Goal: Register for event/course

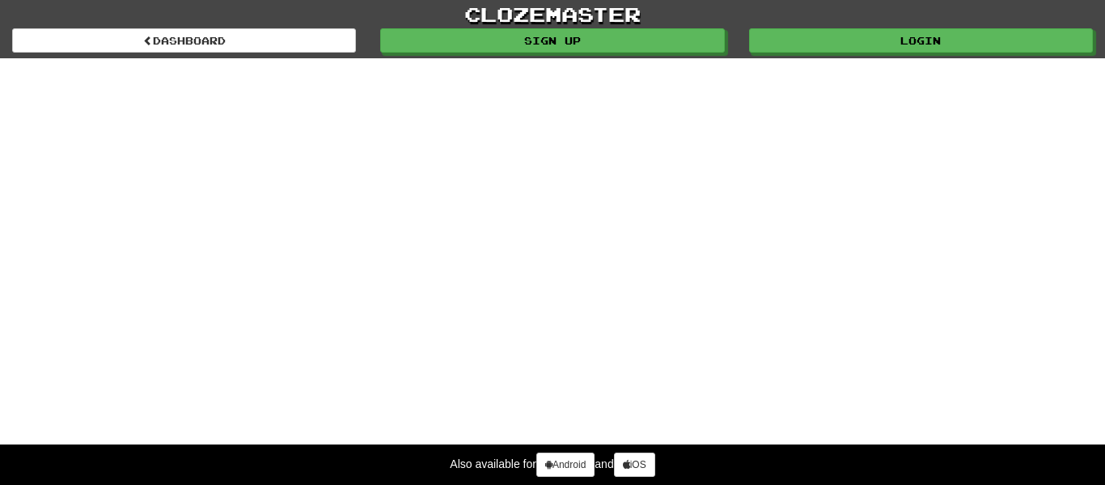
select select "*******"
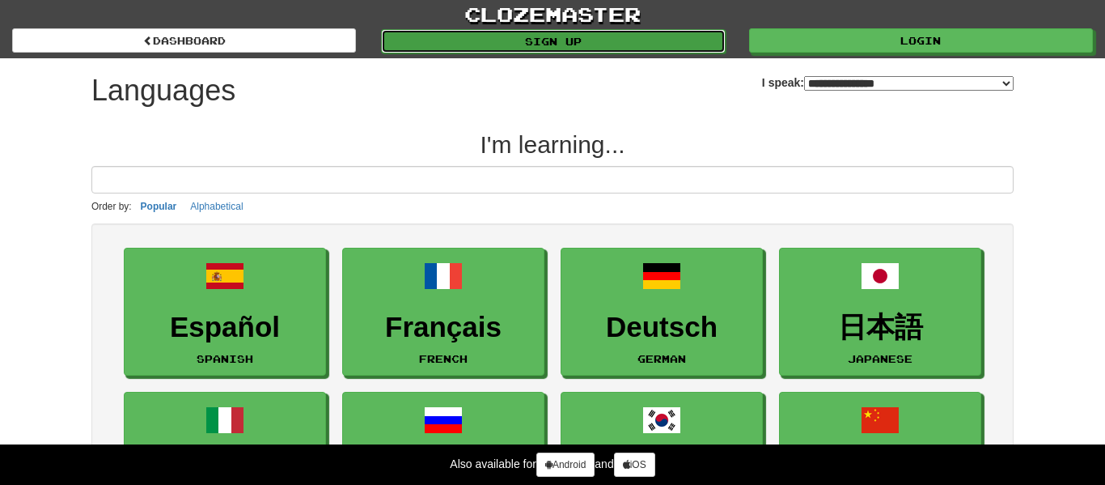
click at [623, 40] on link "Sign up" at bounding box center [553, 41] width 344 height 24
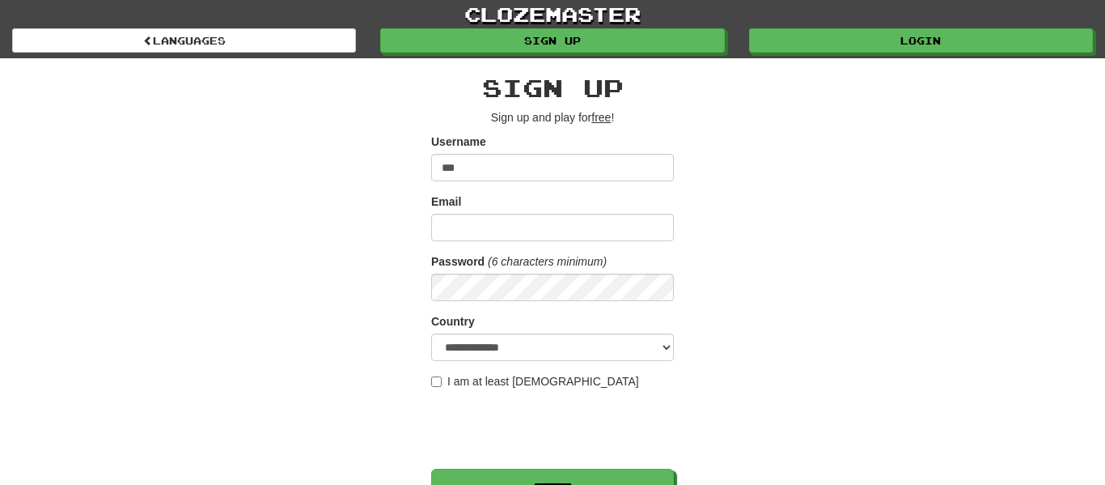
type input "****"
click at [561, 223] on input "Email" at bounding box center [552, 228] width 243 height 28
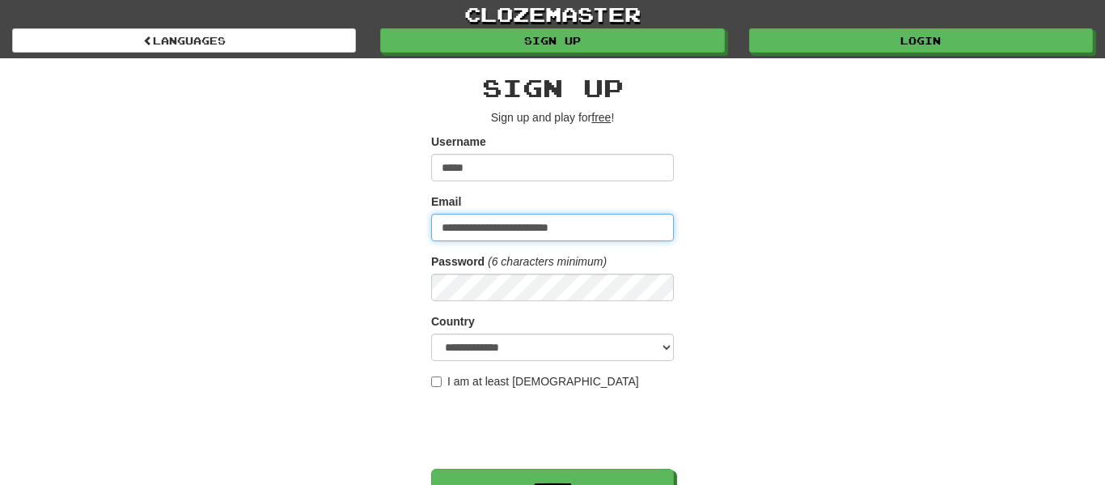
type input "**********"
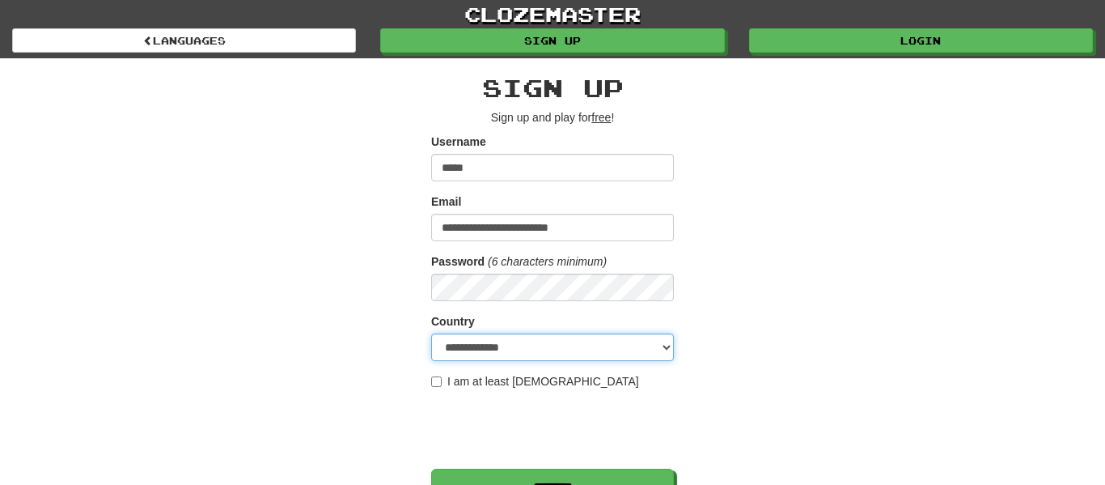
click at [595, 348] on select "**********" at bounding box center [552, 347] width 243 height 28
select select "**"
click at [431, 333] on select "**********" at bounding box center [552, 347] width 243 height 28
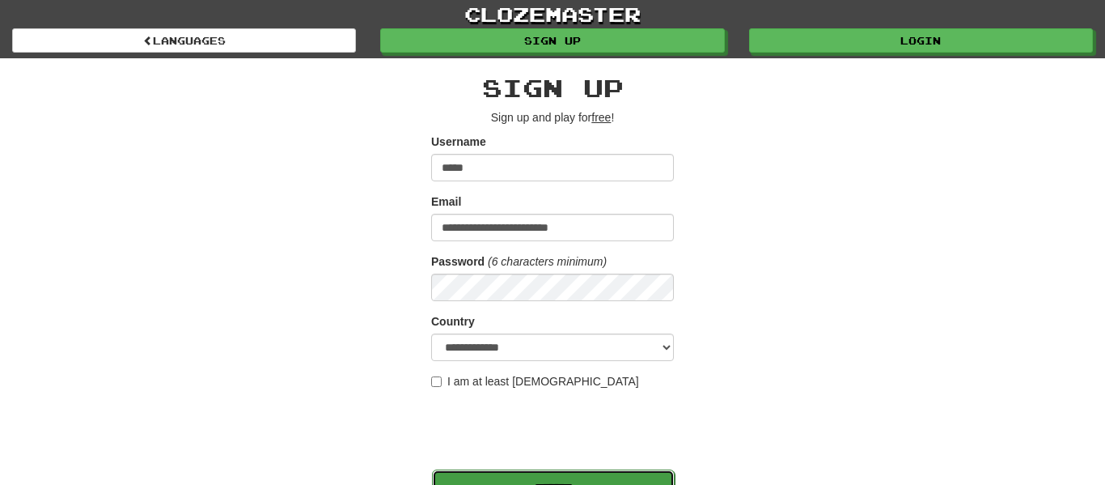
click at [602, 473] on input "*******" at bounding box center [553, 487] width 243 height 37
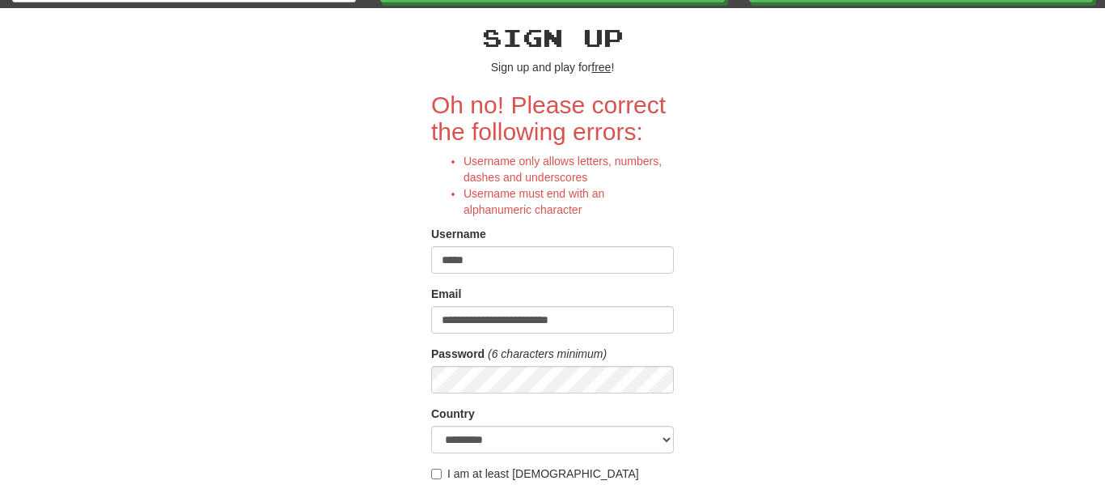
scroll to position [61, 0]
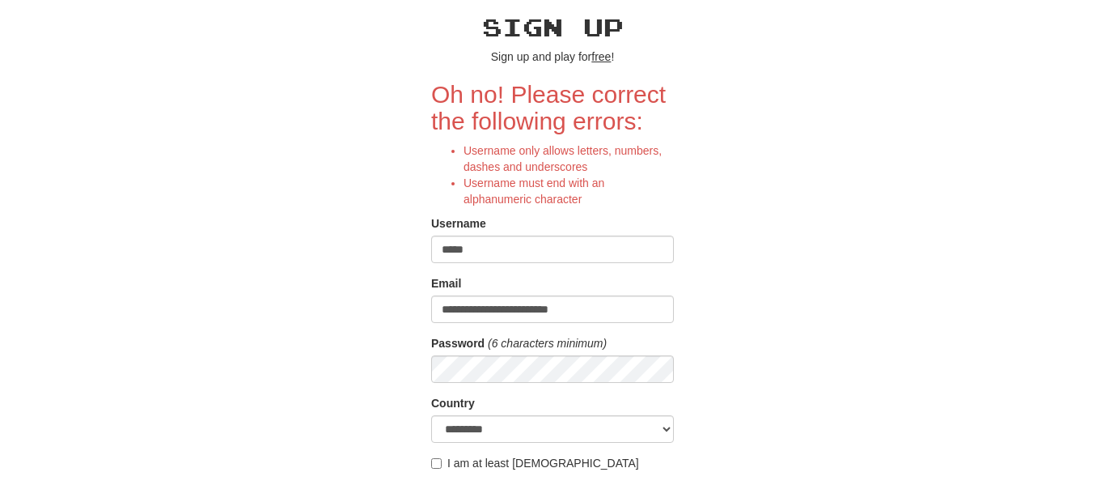
click at [531, 251] on input "****" at bounding box center [552, 249] width 243 height 28
type input "*"
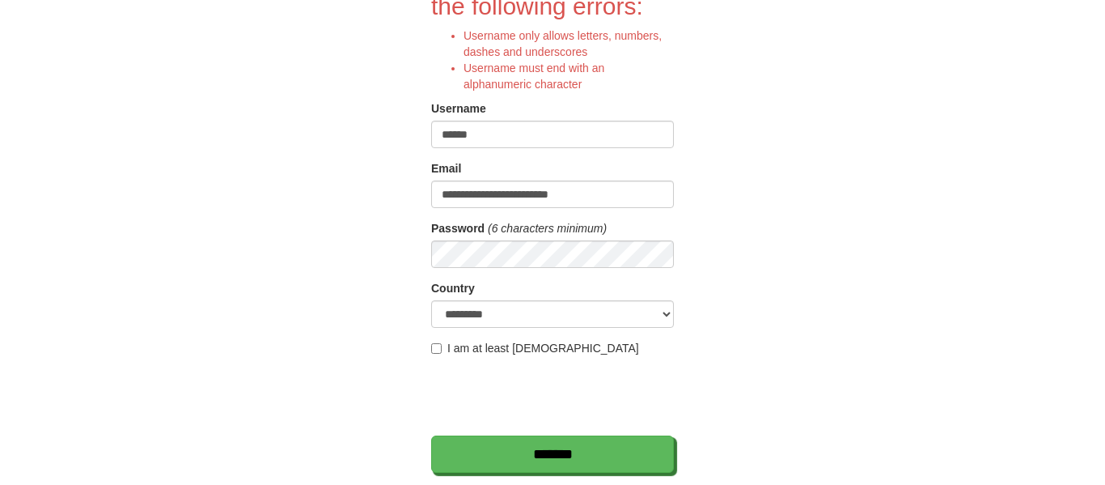
scroll to position [223, 0]
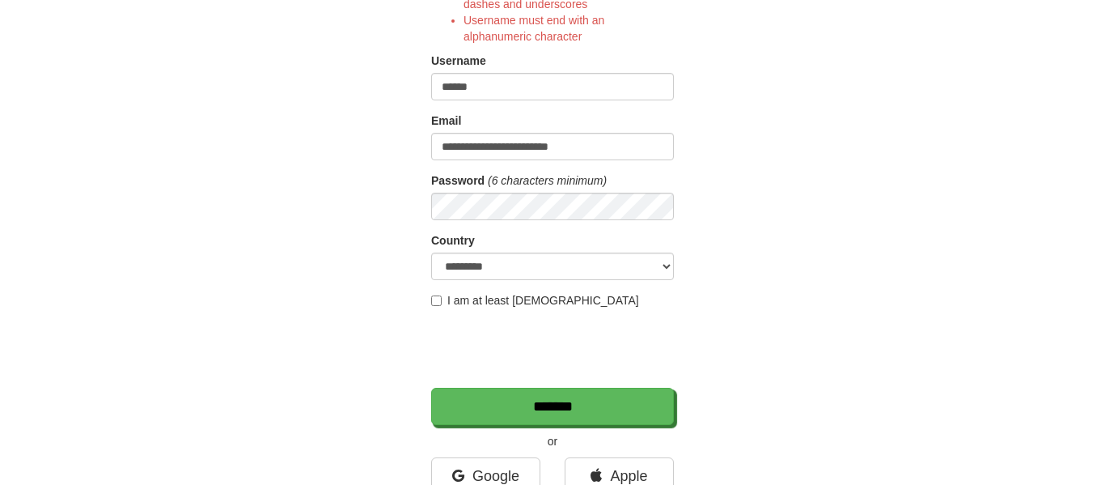
type input "******"
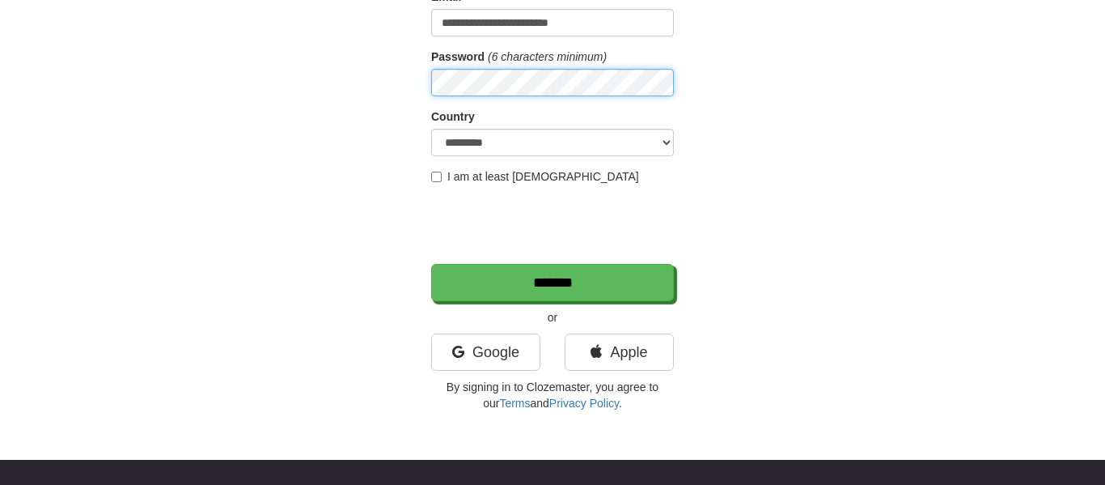
scroll to position [365, 0]
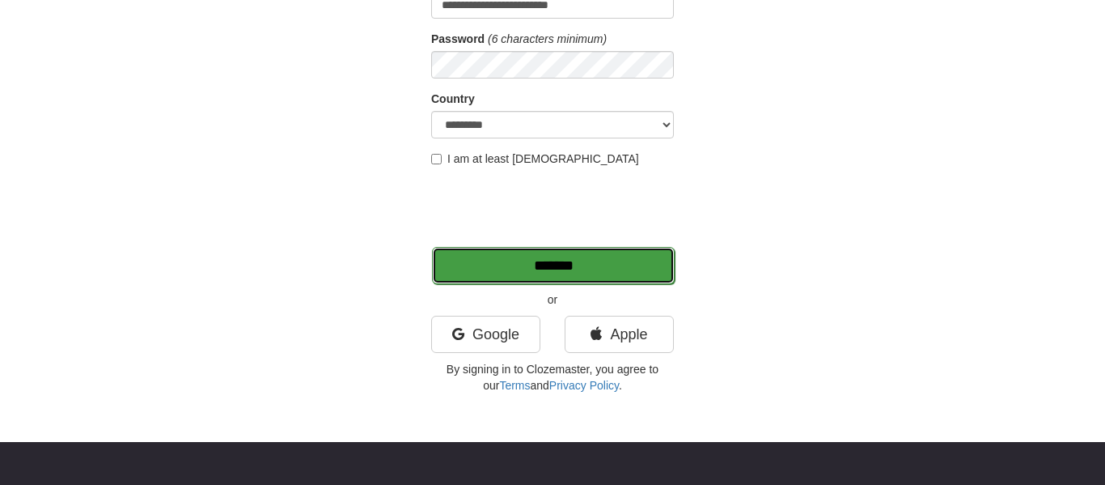
click at [531, 269] on input "*******" at bounding box center [553, 265] width 243 height 37
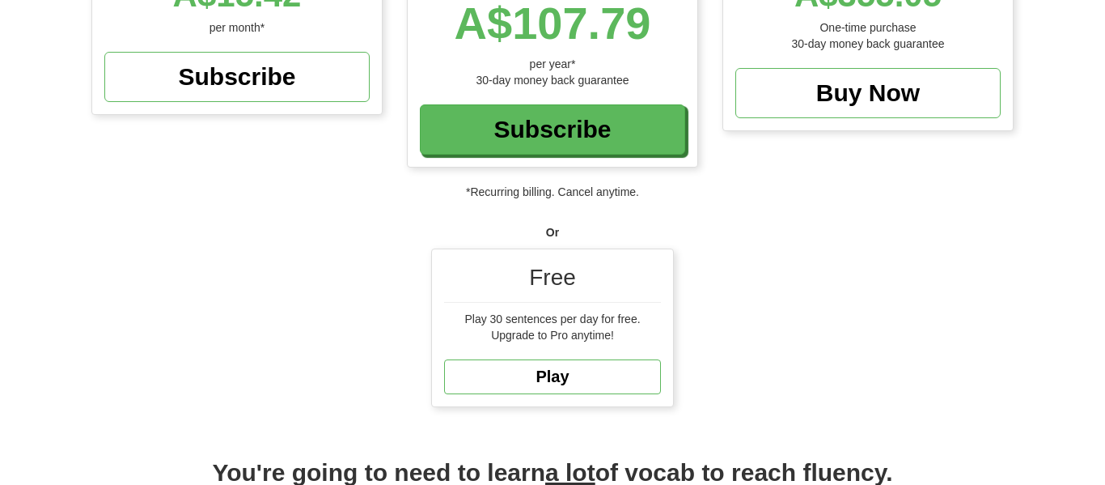
scroll to position [359, 0]
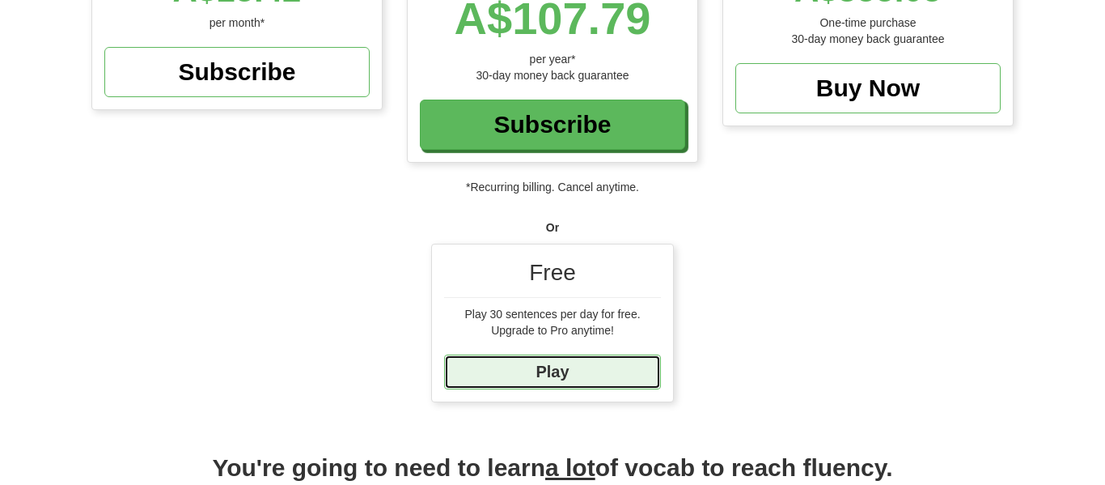
click at [580, 369] on link "Play" at bounding box center [552, 371] width 217 height 35
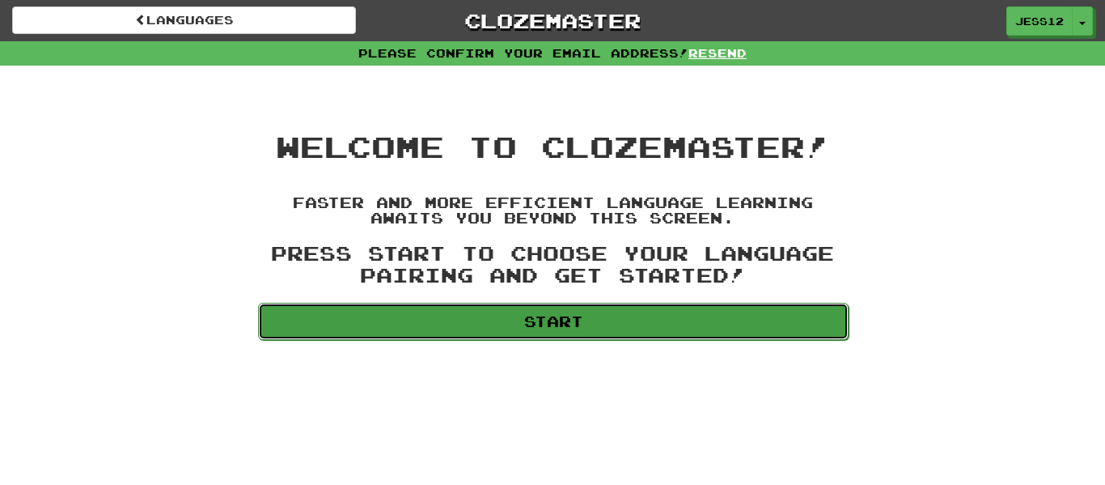
click at [363, 303] on link "Start" at bounding box center [553, 321] width 591 height 37
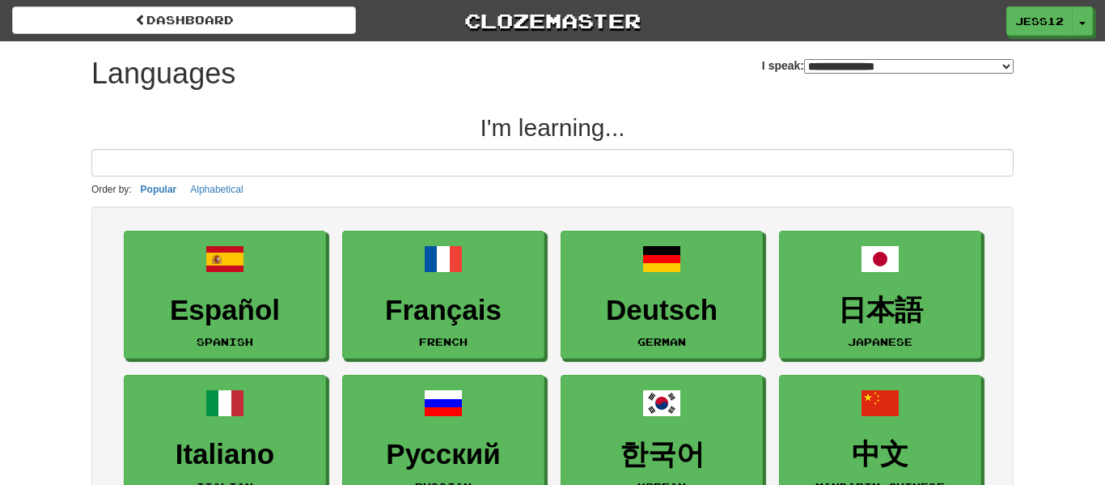
select select "*******"
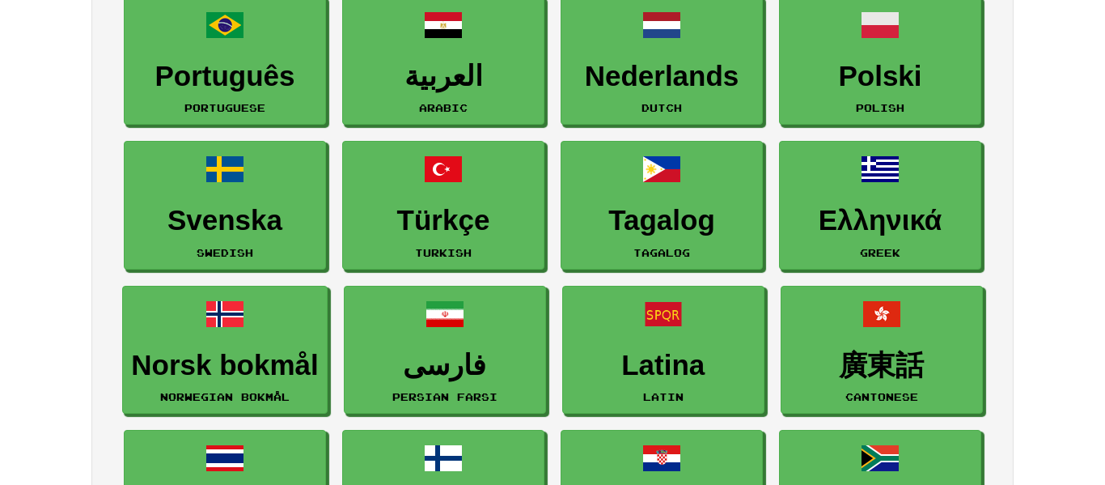
scroll to position [525, 0]
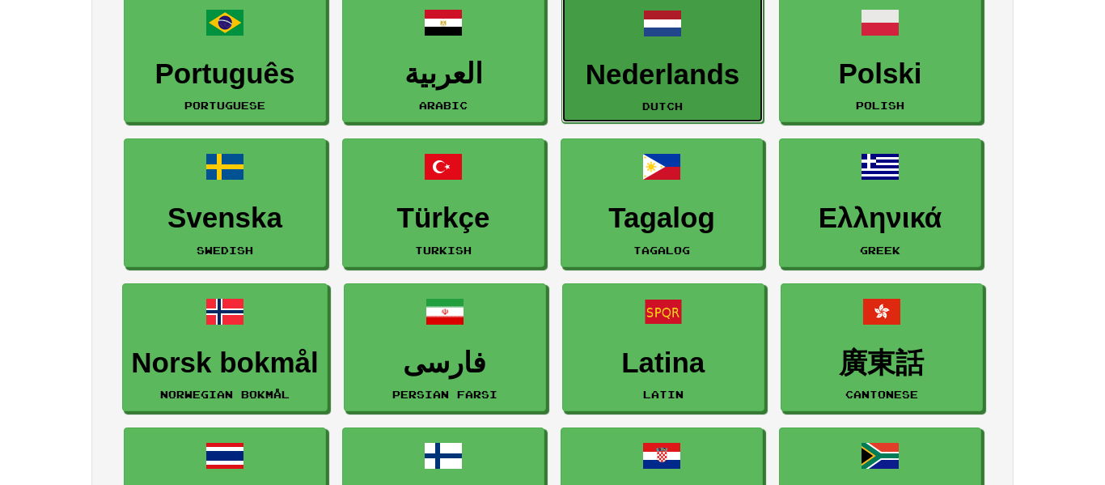
click at [649, 66] on h3 "Nederlands" at bounding box center [662, 75] width 184 height 32
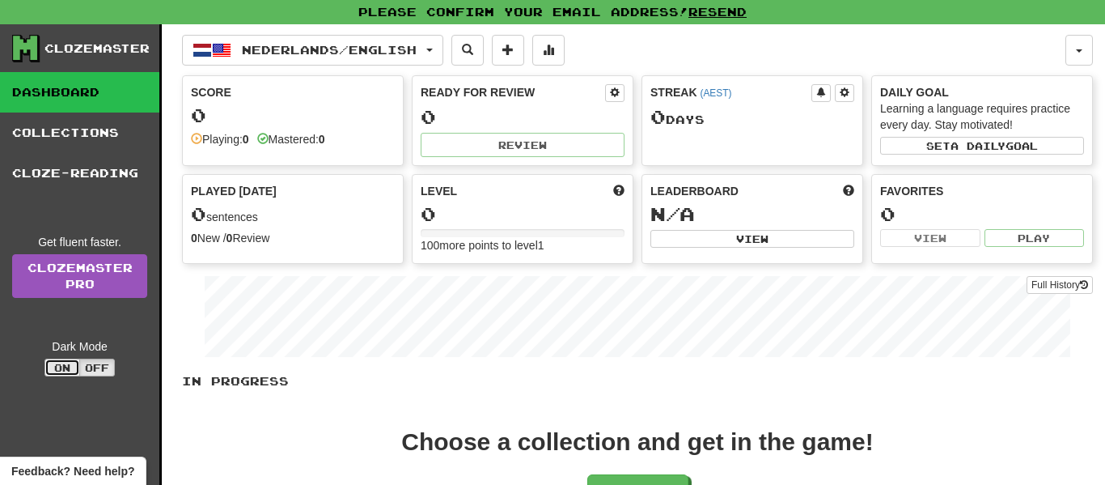
click at [72, 370] on button "On" at bounding box center [62, 367] width 36 height 18
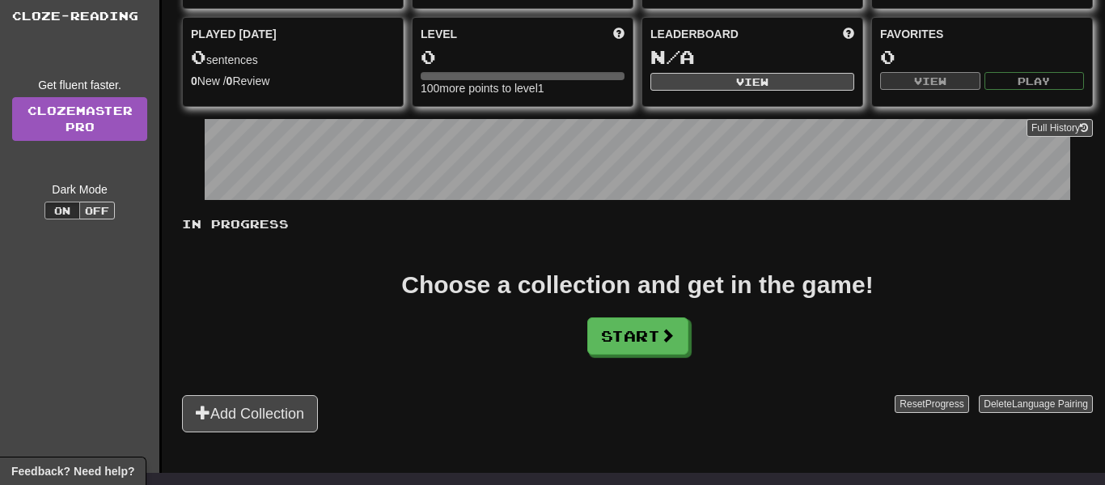
scroll to position [162, 0]
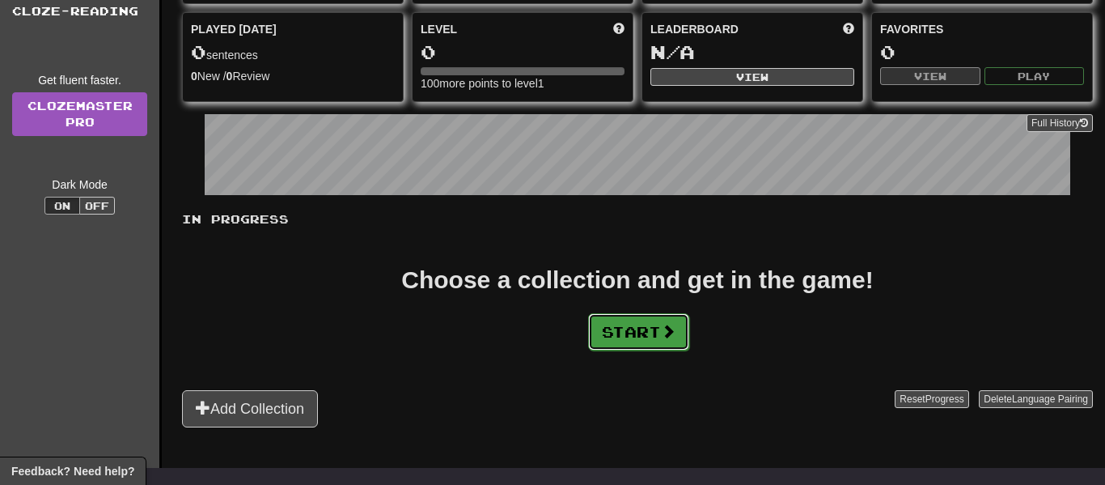
click at [644, 347] on button "Start" at bounding box center [638, 331] width 101 height 37
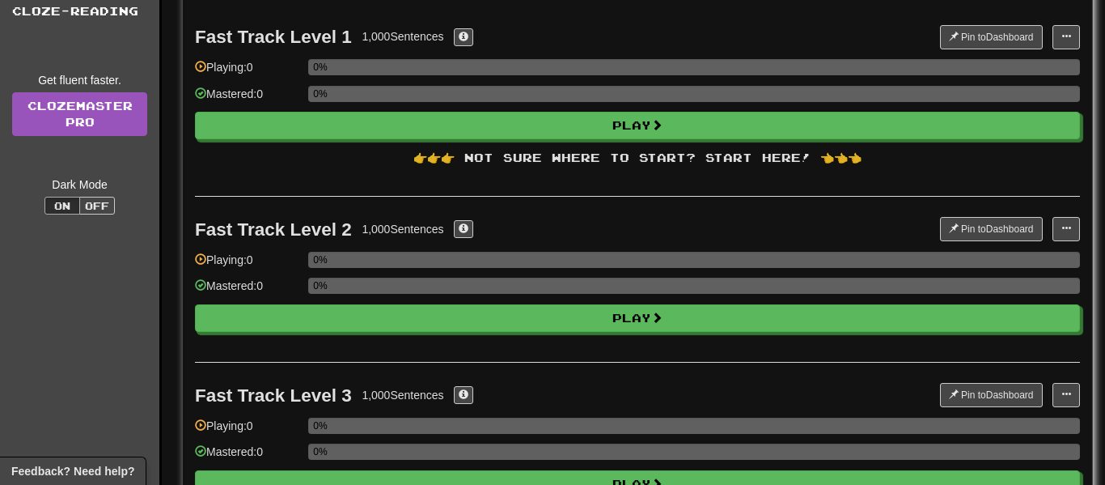
scroll to position [0, 0]
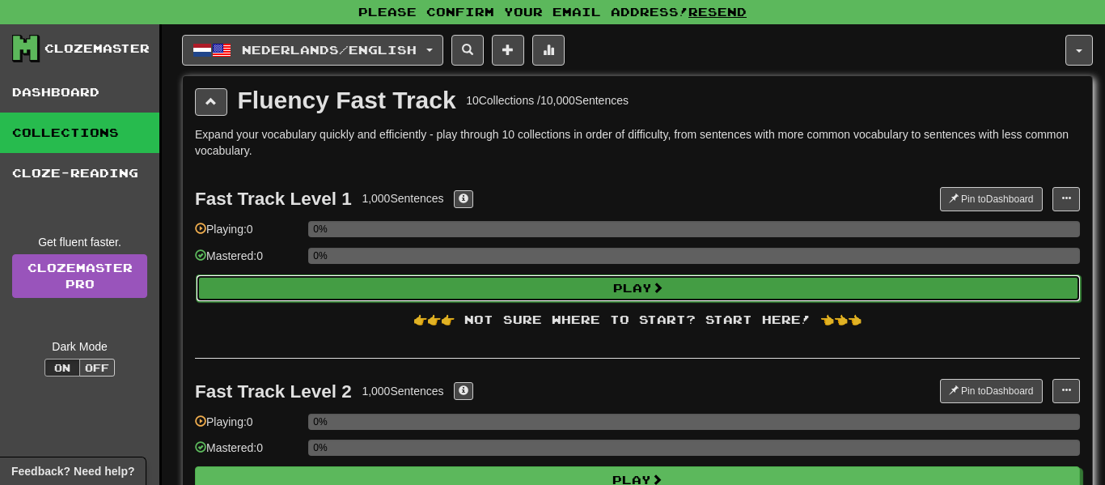
click at [578, 286] on button "Play" at bounding box center [638, 288] width 885 height 28
select select "**"
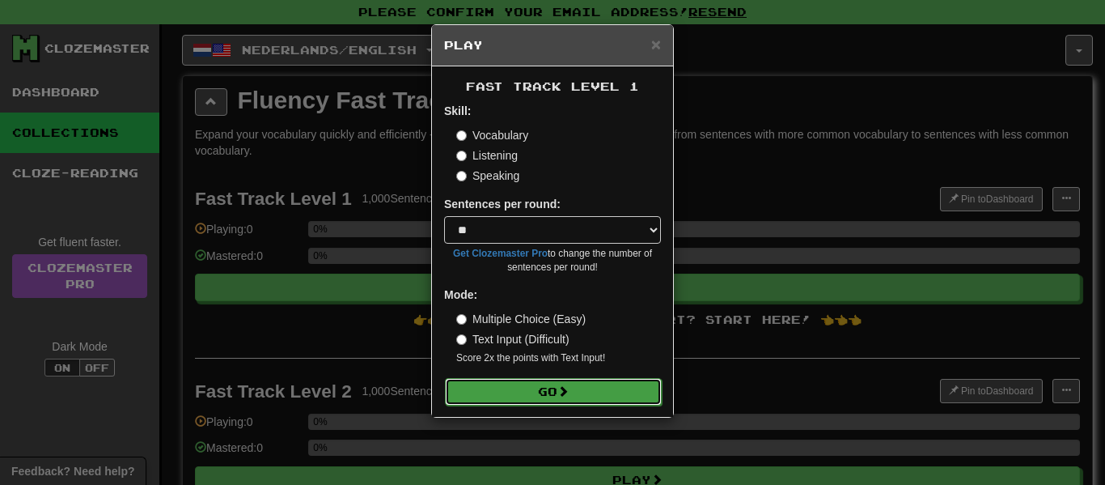
click at [587, 381] on button "Go" at bounding box center [553, 392] width 217 height 28
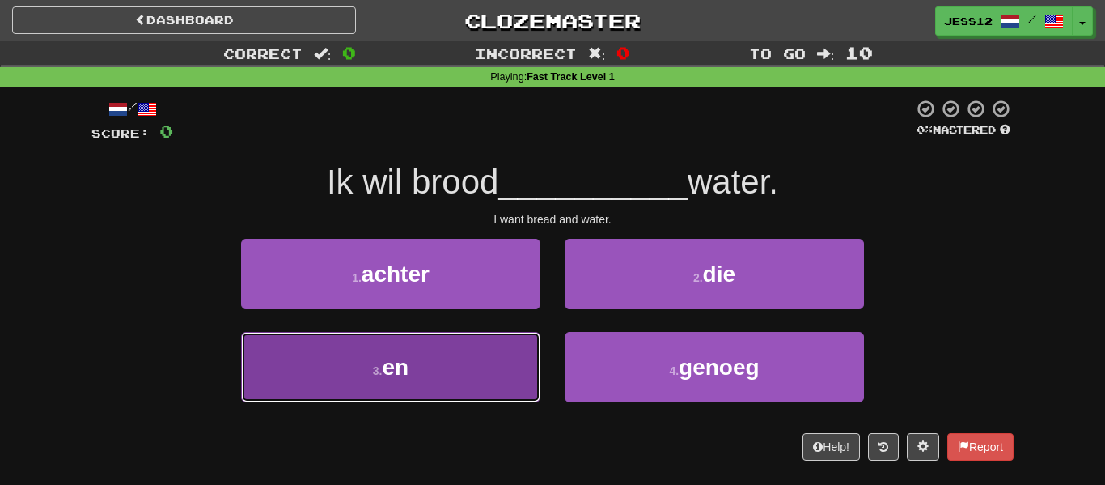
click at [409, 386] on button "3 . en" at bounding box center [390, 367] width 299 height 70
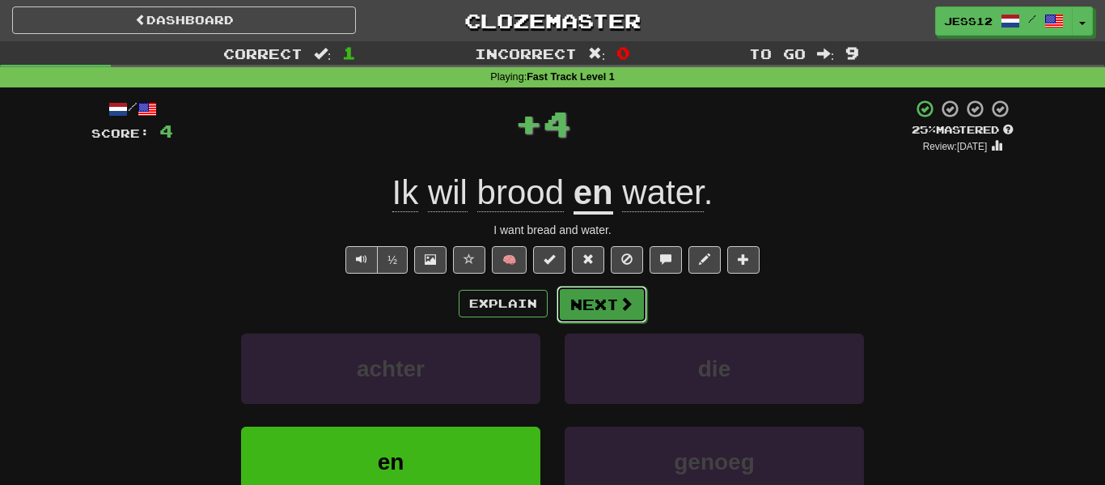
click at [570, 311] on button "Next" at bounding box center [602, 304] width 91 height 37
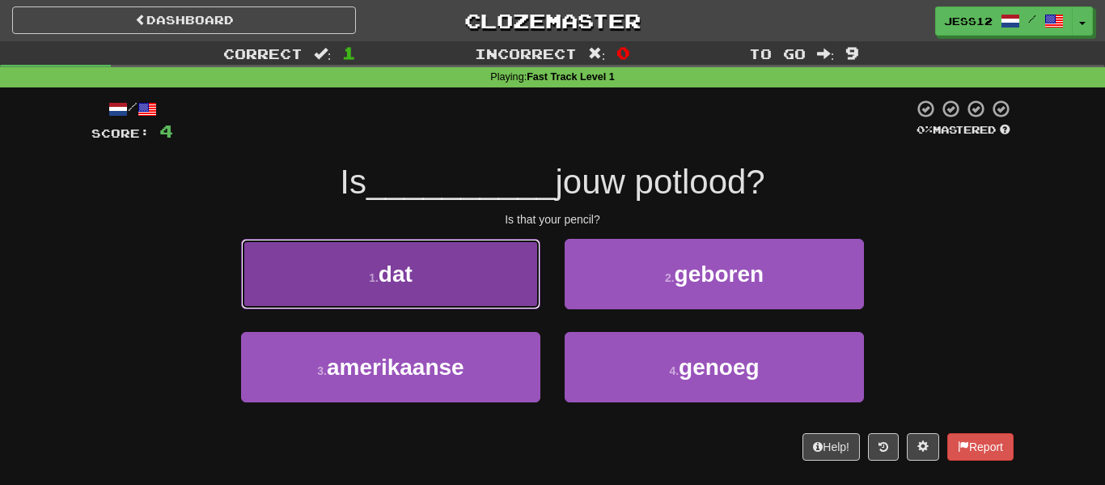
click at [504, 259] on button "1 . dat" at bounding box center [390, 274] width 299 height 70
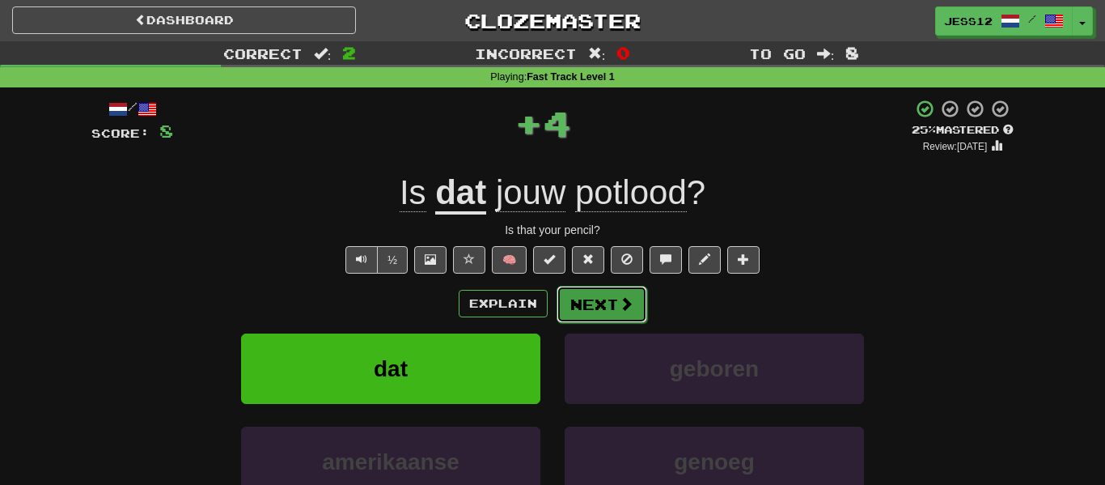
click at [582, 303] on button "Next" at bounding box center [602, 304] width 91 height 37
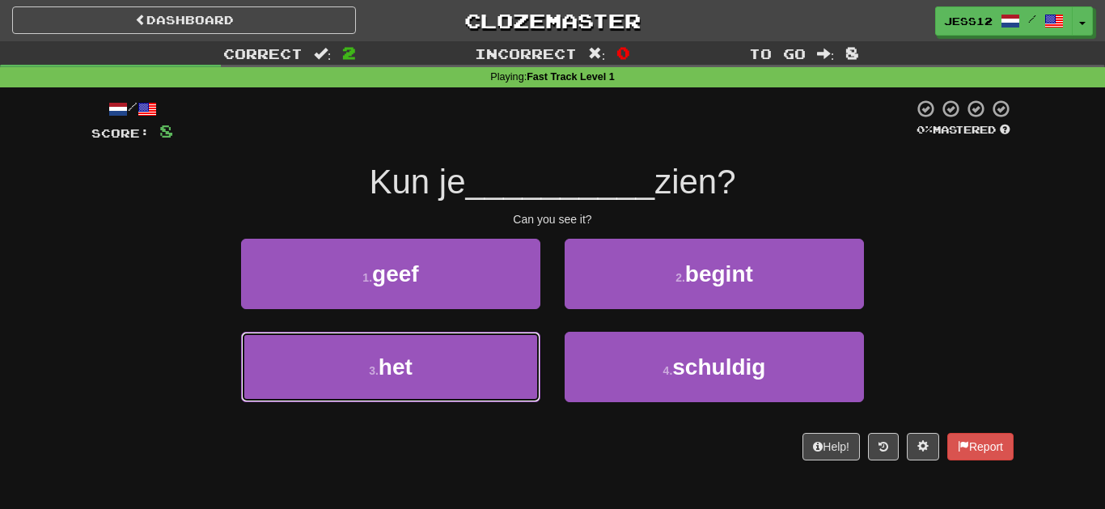
click at [515, 360] on button "3 . het" at bounding box center [390, 367] width 299 height 70
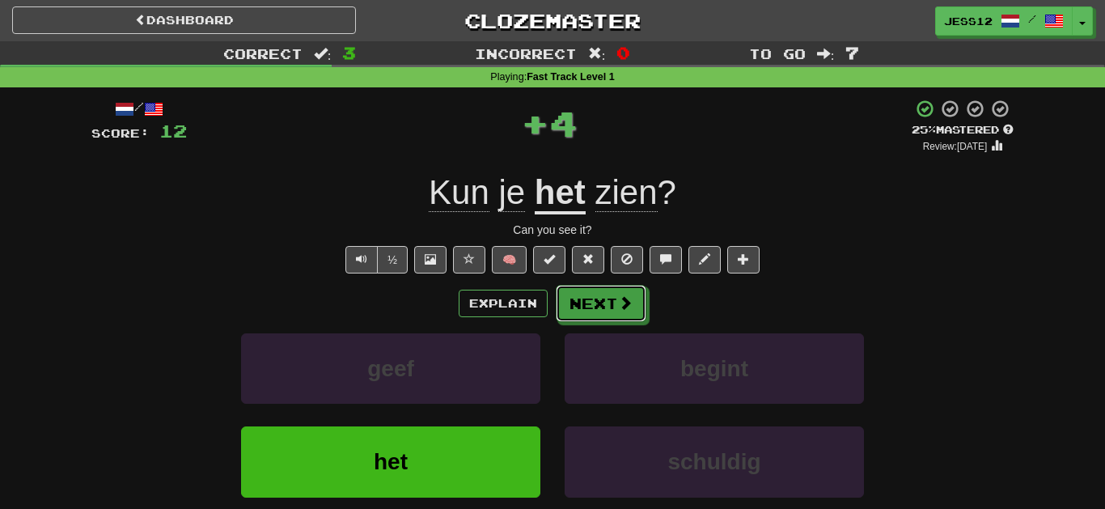
click at [590, 313] on button "Next" at bounding box center [601, 303] width 91 height 37
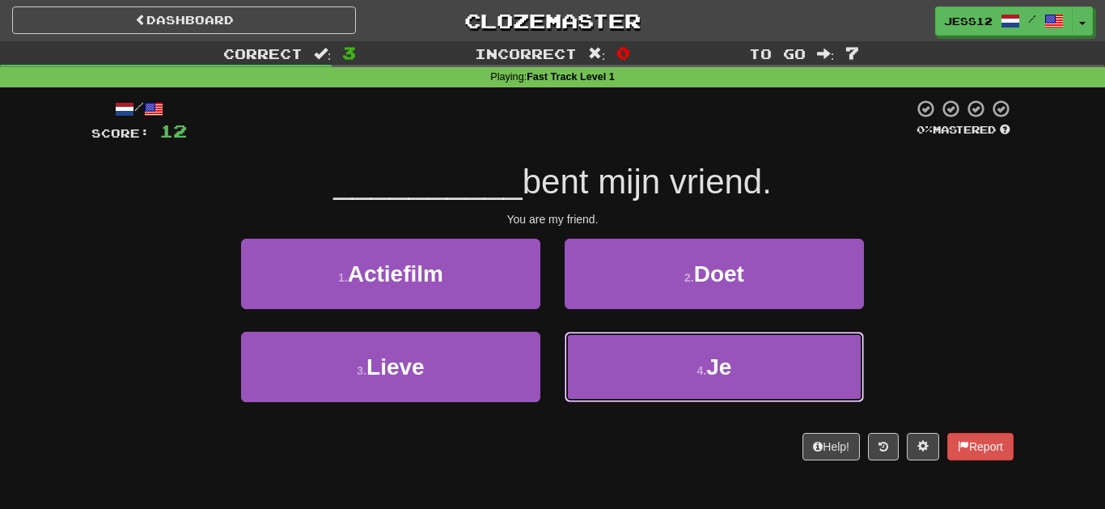
click at [720, 354] on span "Je" at bounding box center [718, 366] width 25 height 25
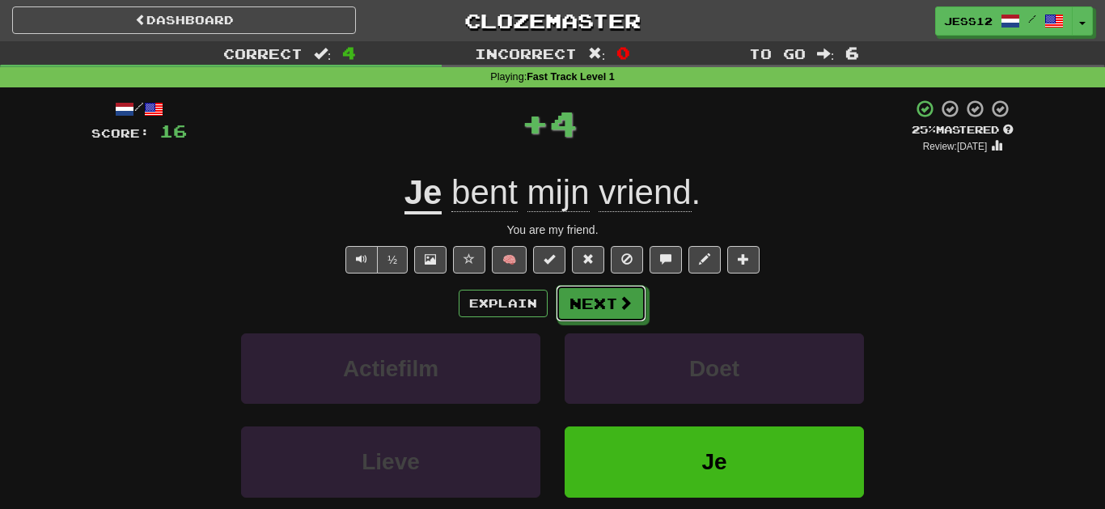
click at [612, 295] on button "Next" at bounding box center [601, 303] width 91 height 37
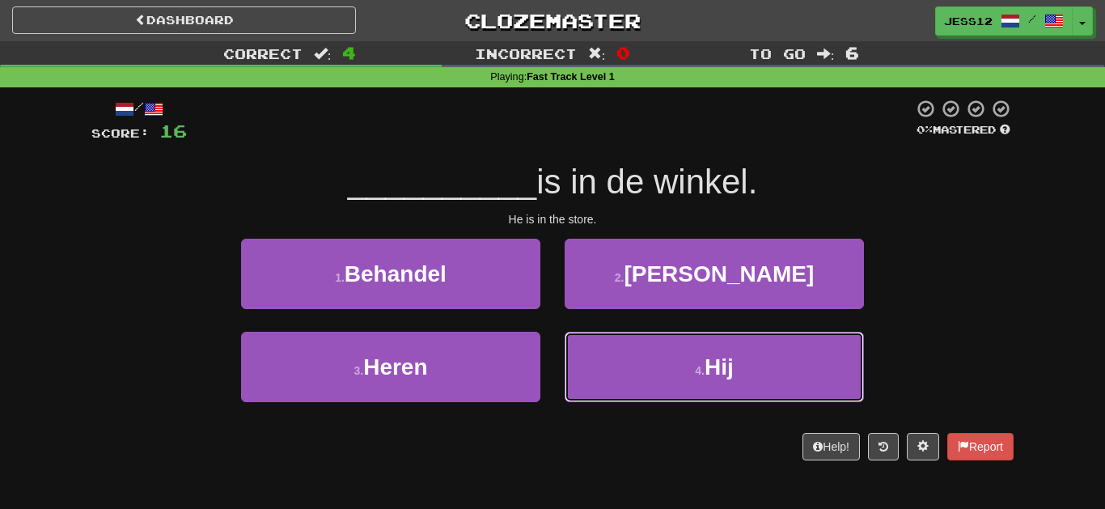
click at [676, 361] on button "4 . Hij" at bounding box center [714, 367] width 299 height 70
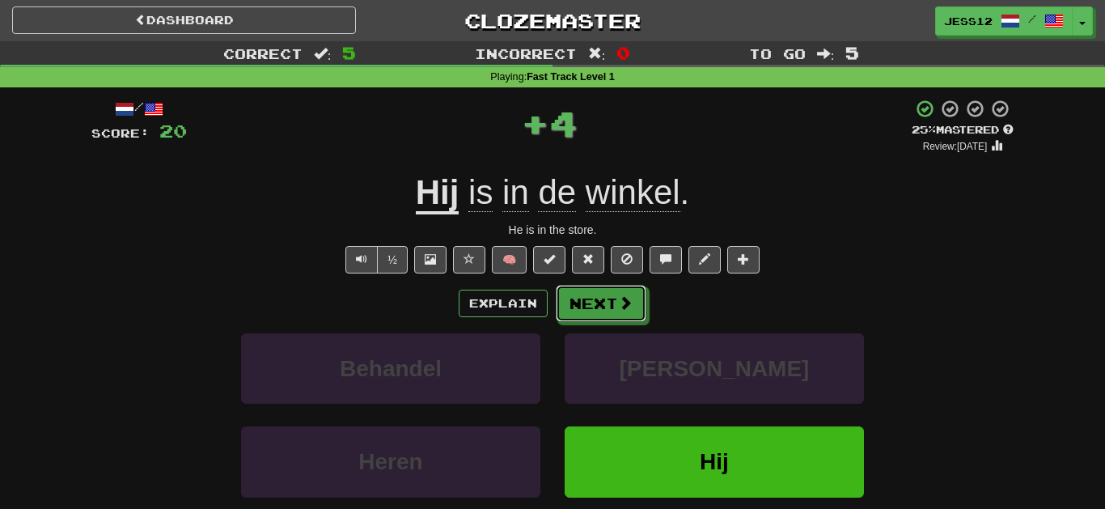
click at [625, 295] on span at bounding box center [625, 302] width 15 height 15
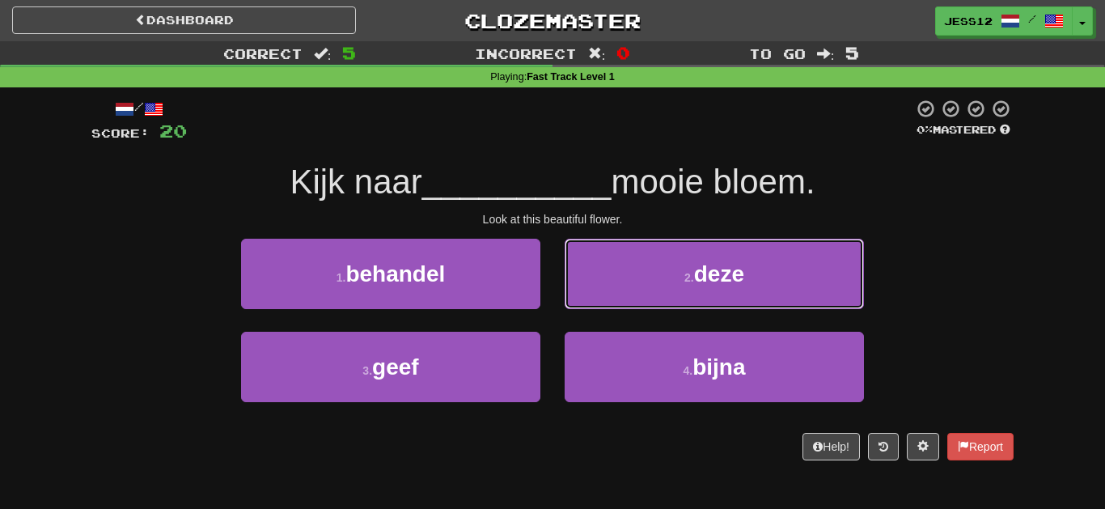
click at [758, 279] on button "2 . deze" at bounding box center [714, 274] width 299 height 70
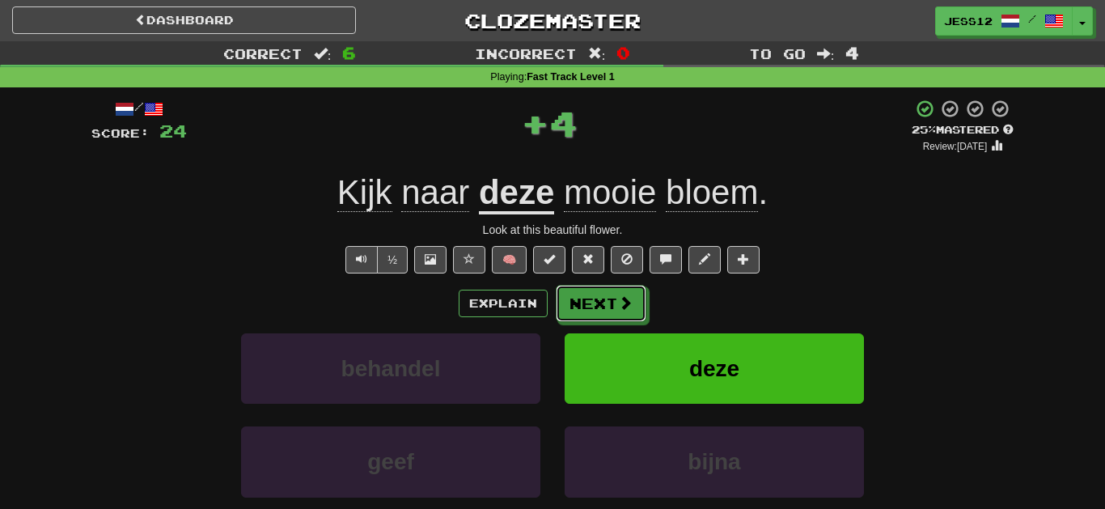
click at [633, 302] on button "Next" at bounding box center [601, 303] width 91 height 37
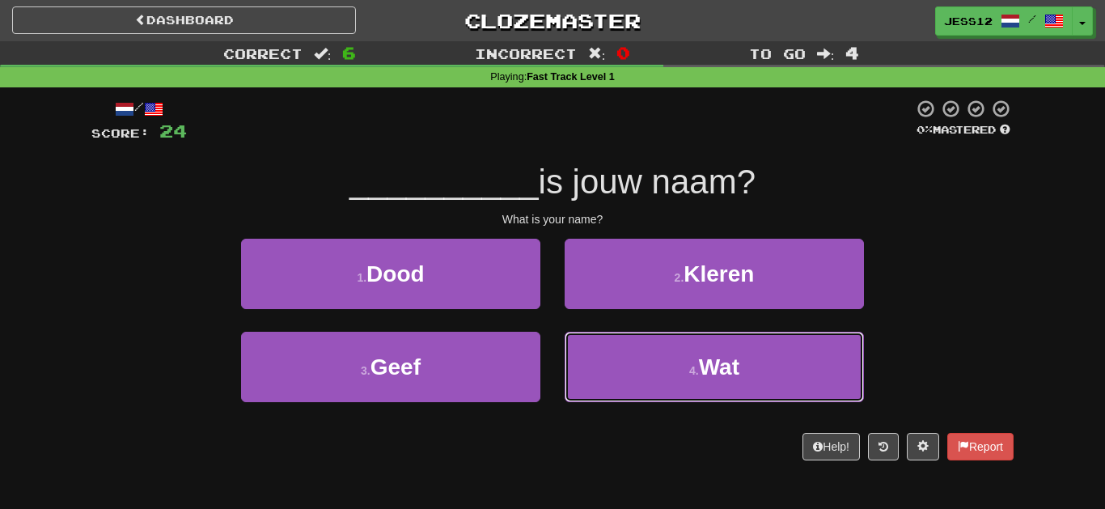
click at [667, 381] on button "4 . Wat" at bounding box center [714, 367] width 299 height 70
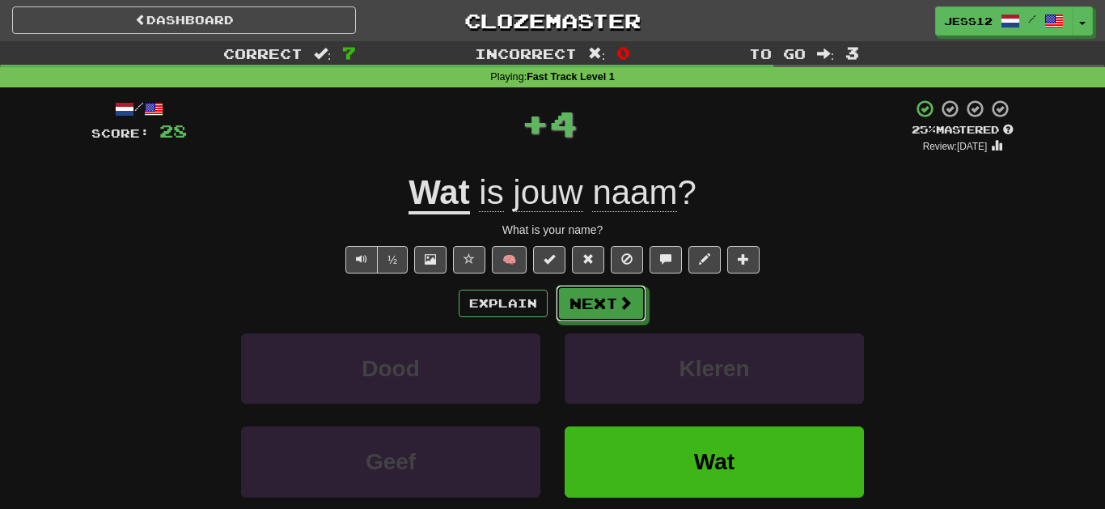
click at [616, 311] on button "Next" at bounding box center [601, 303] width 91 height 37
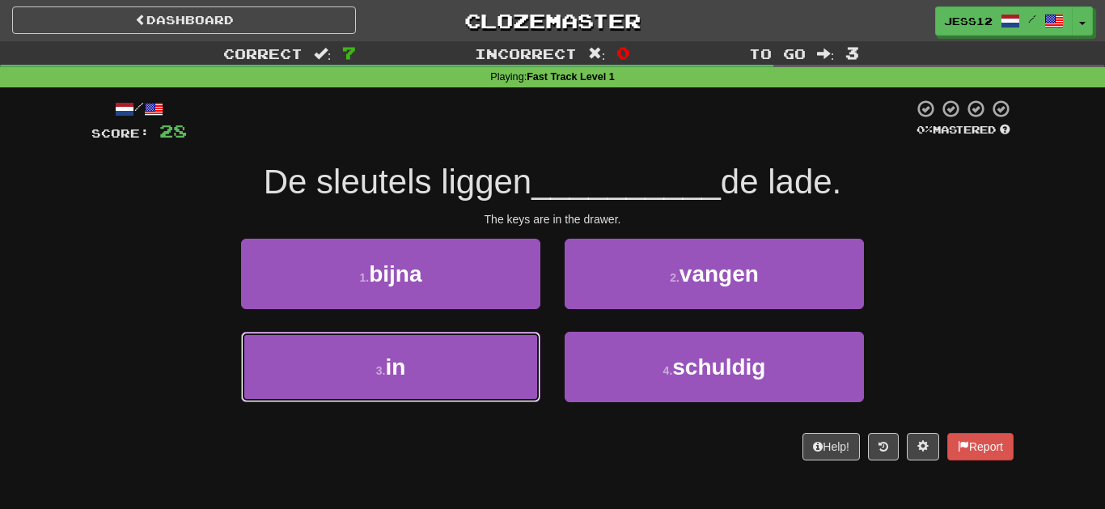
click at [486, 388] on button "3 . in" at bounding box center [390, 367] width 299 height 70
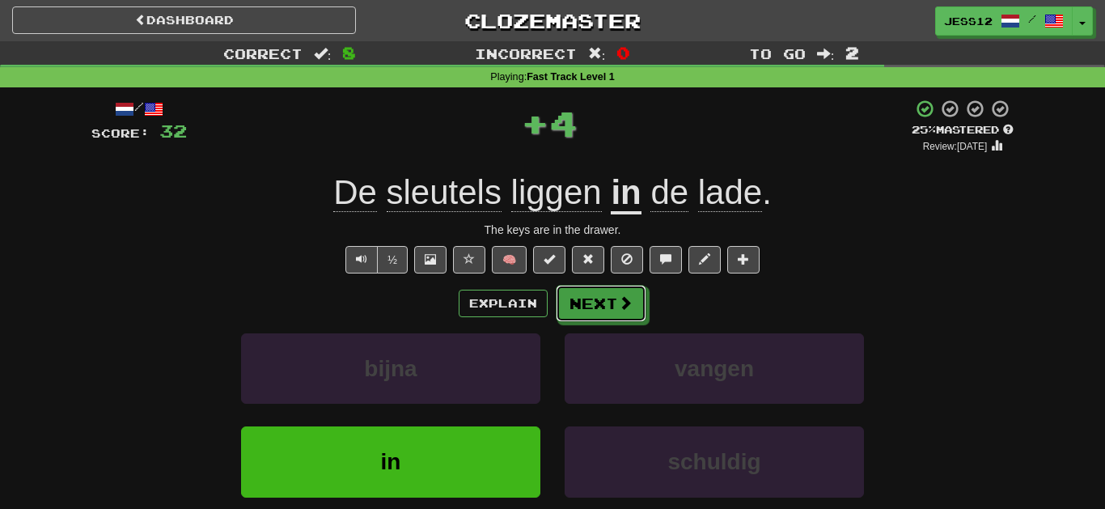
click at [626, 310] on span at bounding box center [625, 302] width 15 height 15
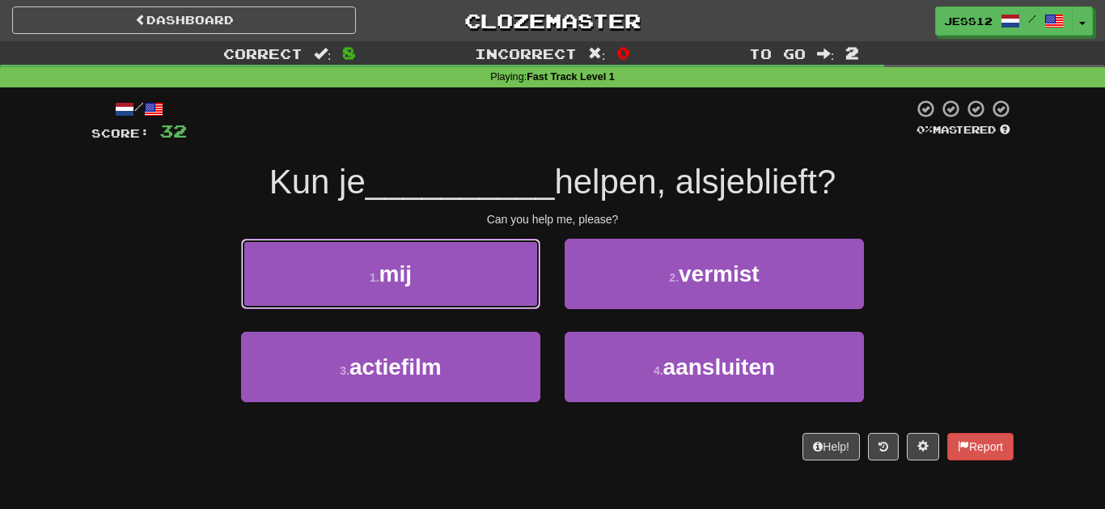
click at [516, 282] on button "1 . mij" at bounding box center [390, 274] width 299 height 70
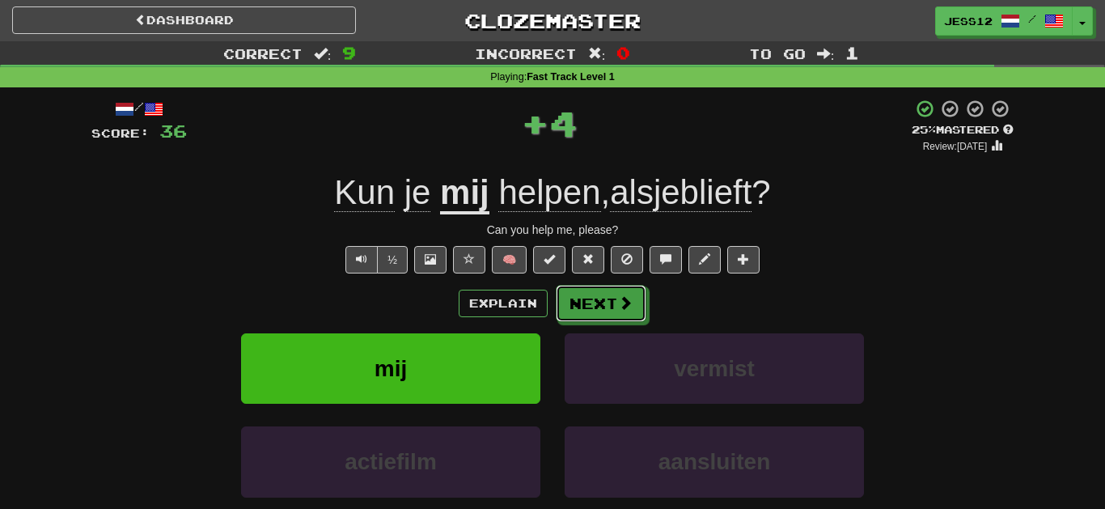
click at [637, 310] on button "Next" at bounding box center [601, 303] width 91 height 37
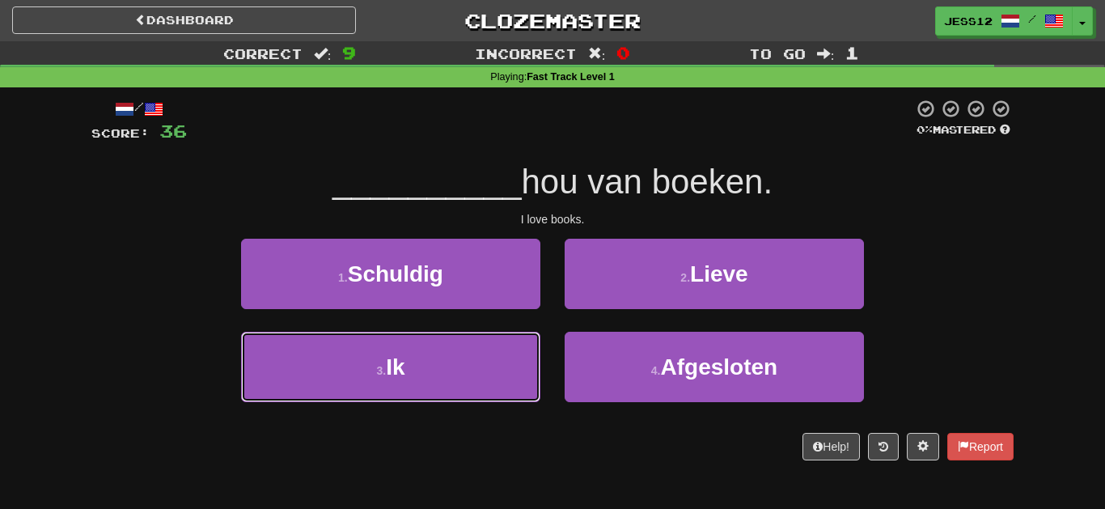
click at [515, 375] on button "3 . Ik" at bounding box center [390, 367] width 299 height 70
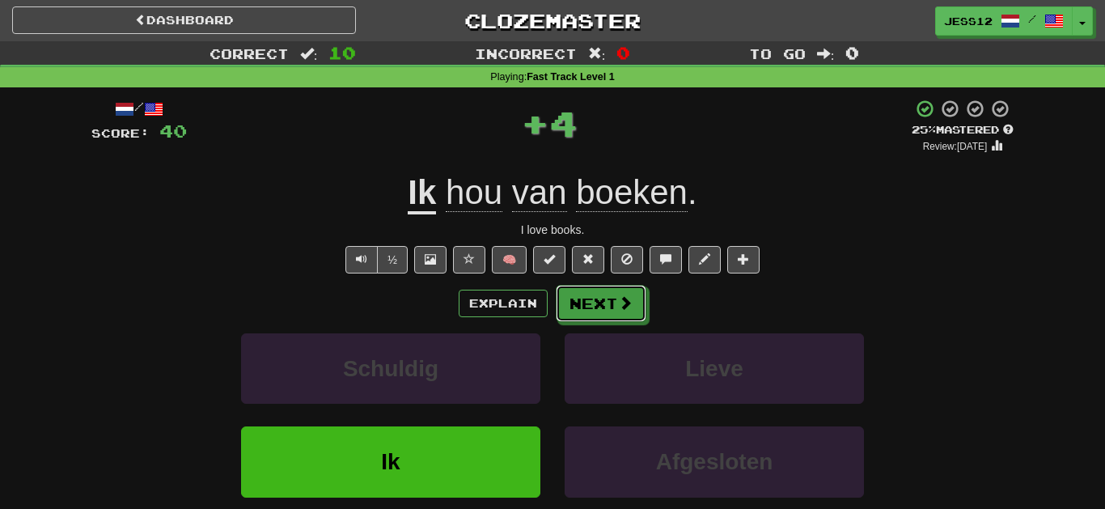
click at [620, 307] on span at bounding box center [625, 302] width 15 height 15
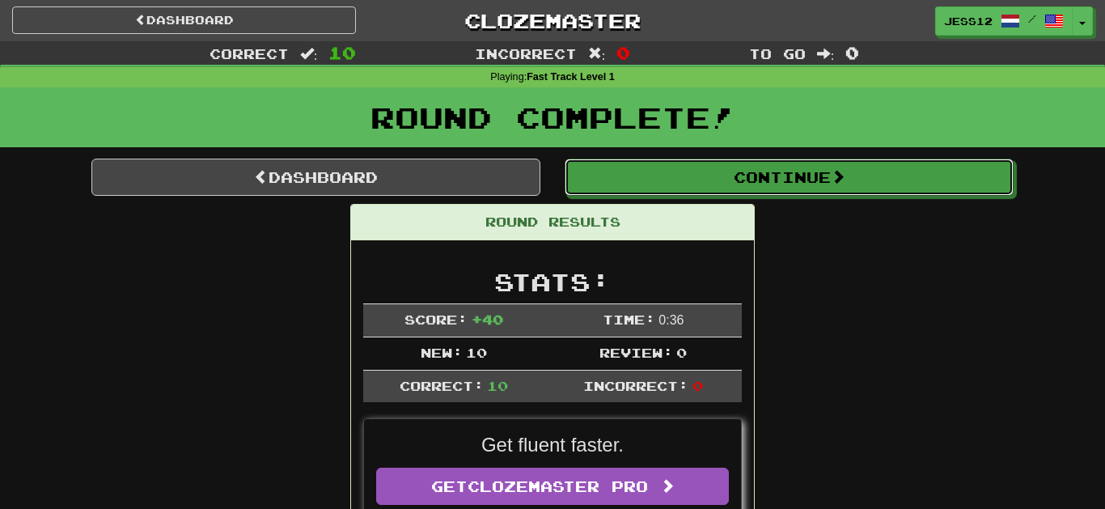
click at [954, 181] on button "Continue" at bounding box center [789, 177] width 449 height 37
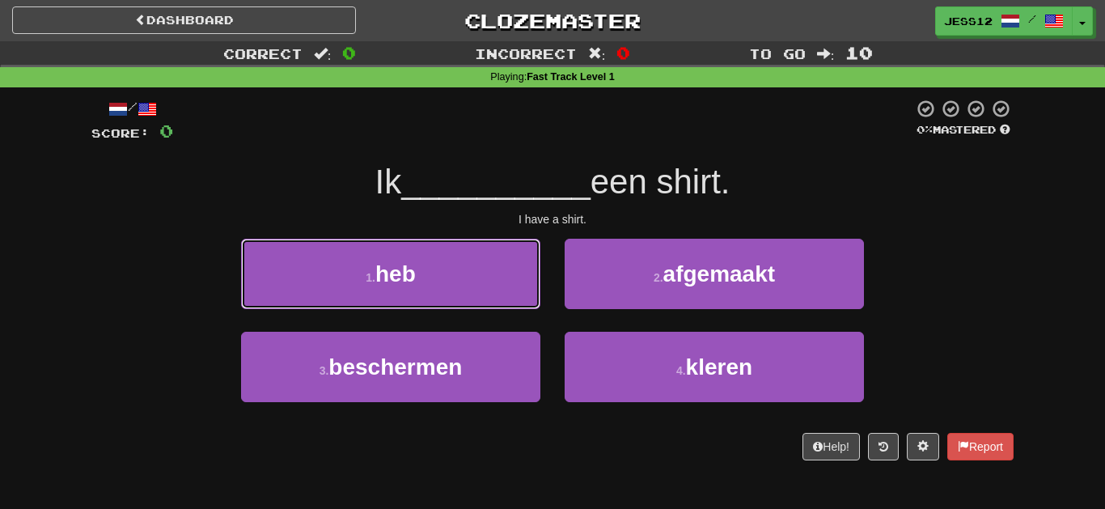
click at [426, 277] on button "1 . heb" at bounding box center [390, 274] width 299 height 70
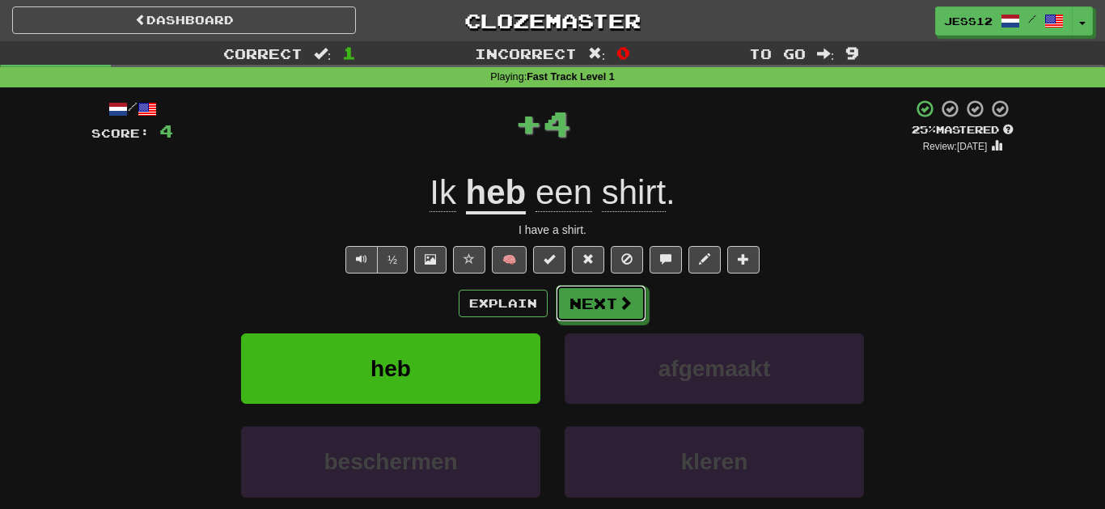
click at [620, 309] on span at bounding box center [625, 302] width 15 height 15
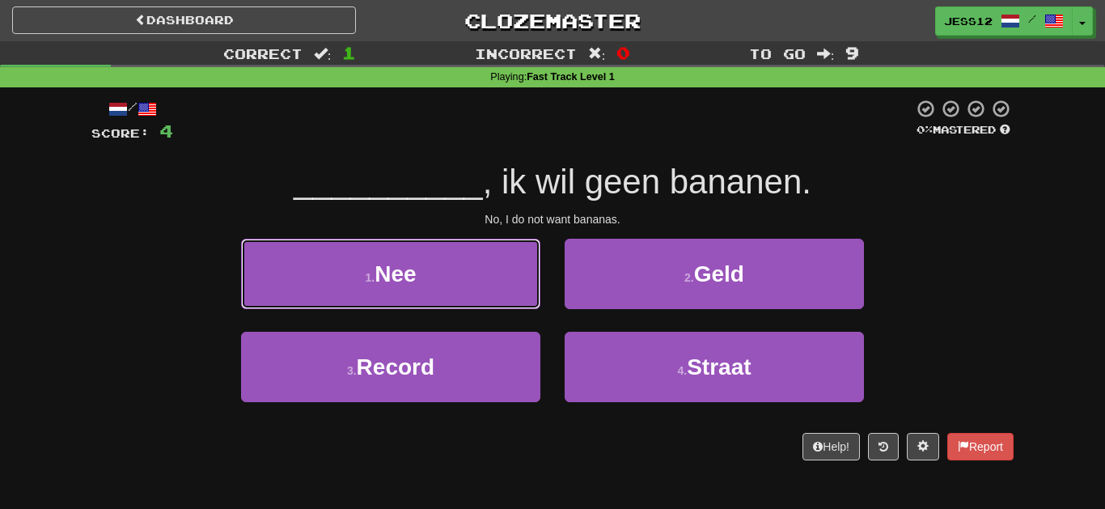
click at [291, 280] on button "1 . Nee" at bounding box center [390, 274] width 299 height 70
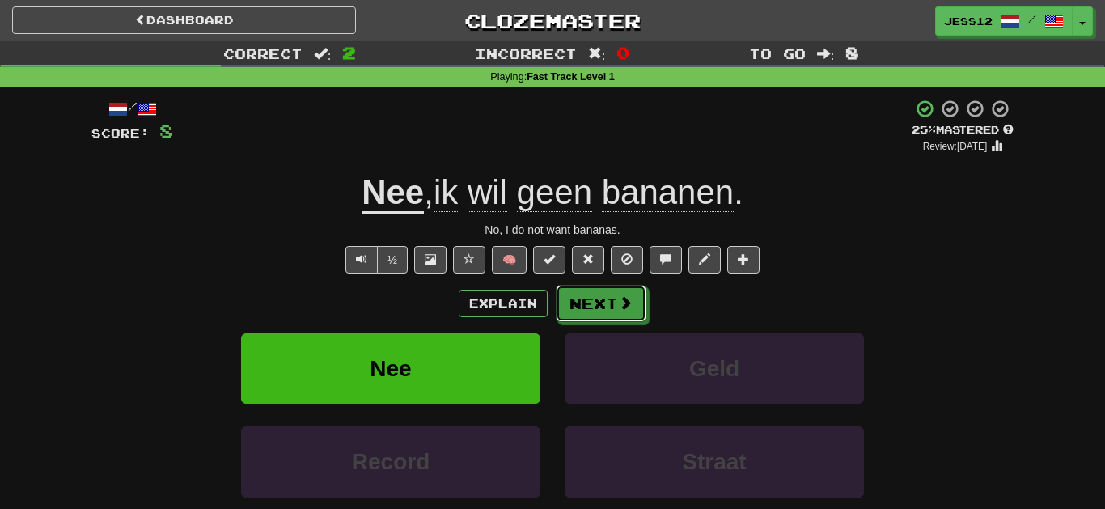
click at [590, 310] on button "Next" at bounding box center [601, 303] width 91 height 37
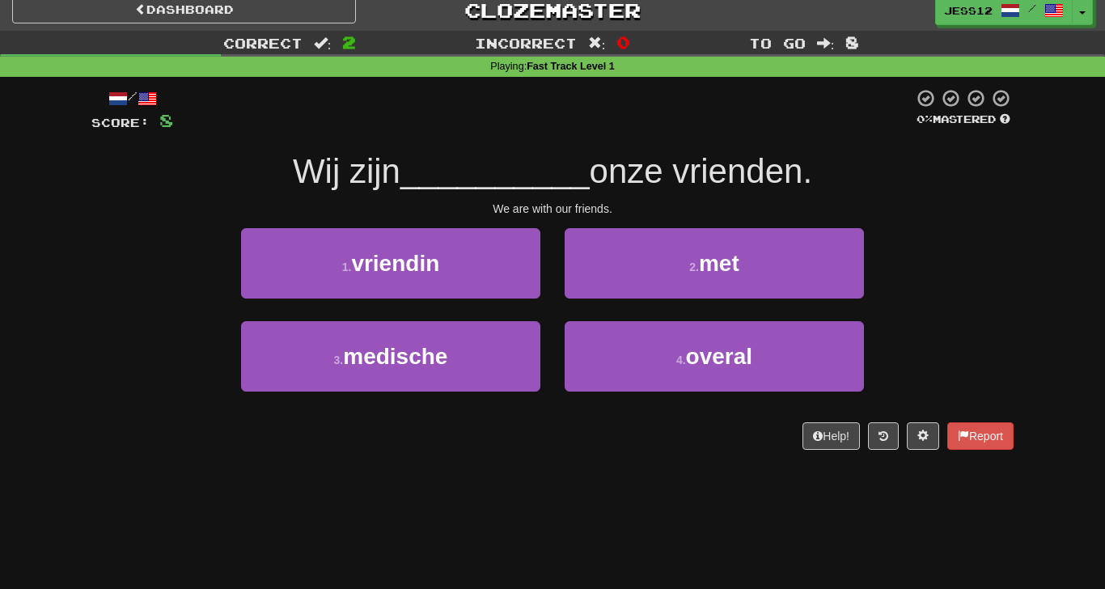
scroll to position [13, 0]
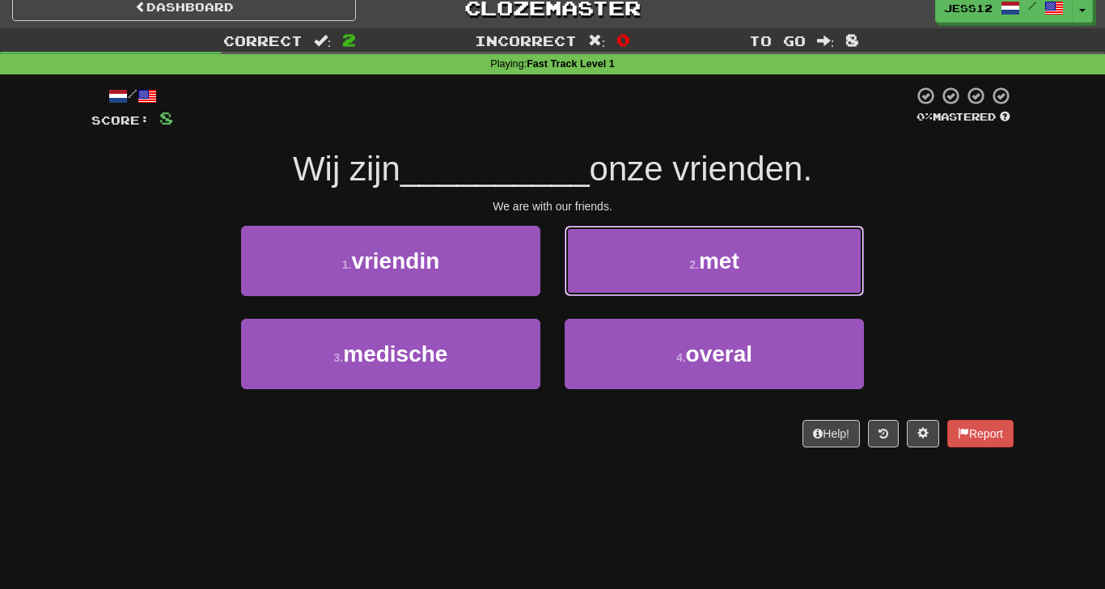
click at [658, 262] on button "2 . met" at bounding box center [714, 261] width 299 height 70
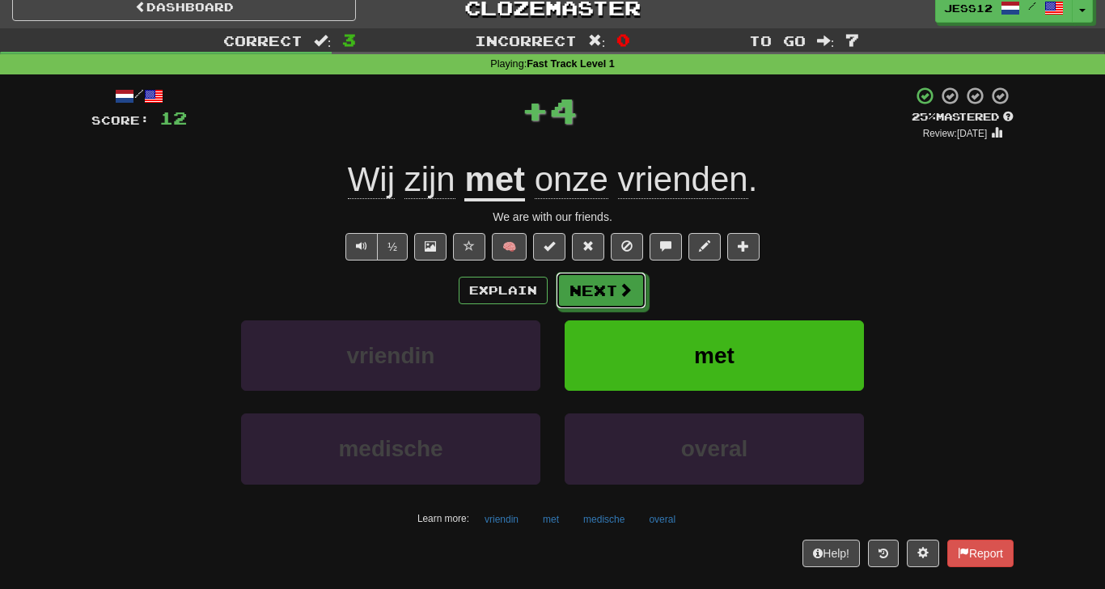
click at [591, 290] on button "Next" at bounding box center [601, 290] width 91 height 37
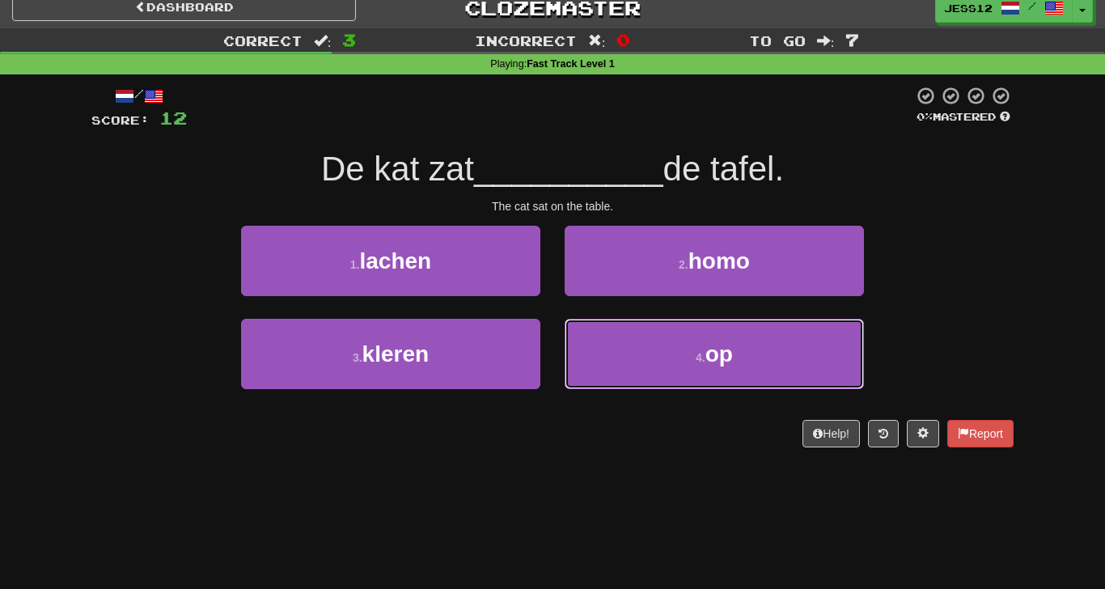
click at [724, 370] on button "4 . op" at bounding box center [714, 354] width 299 height 70
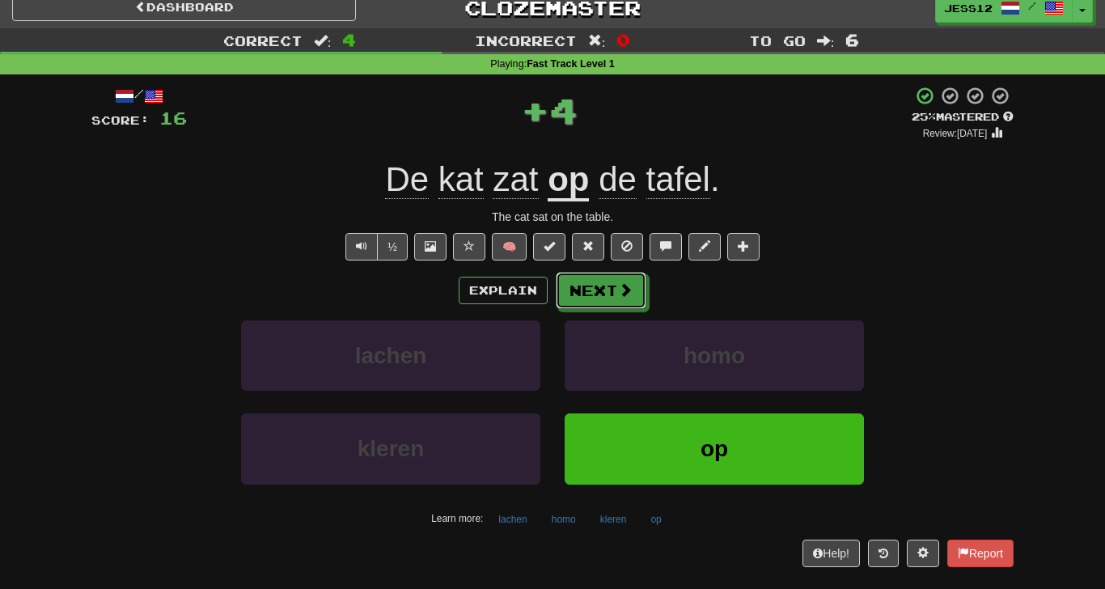
click at [636, 306] on button "Next" at bounding box center [601, 290] width 91 height 37
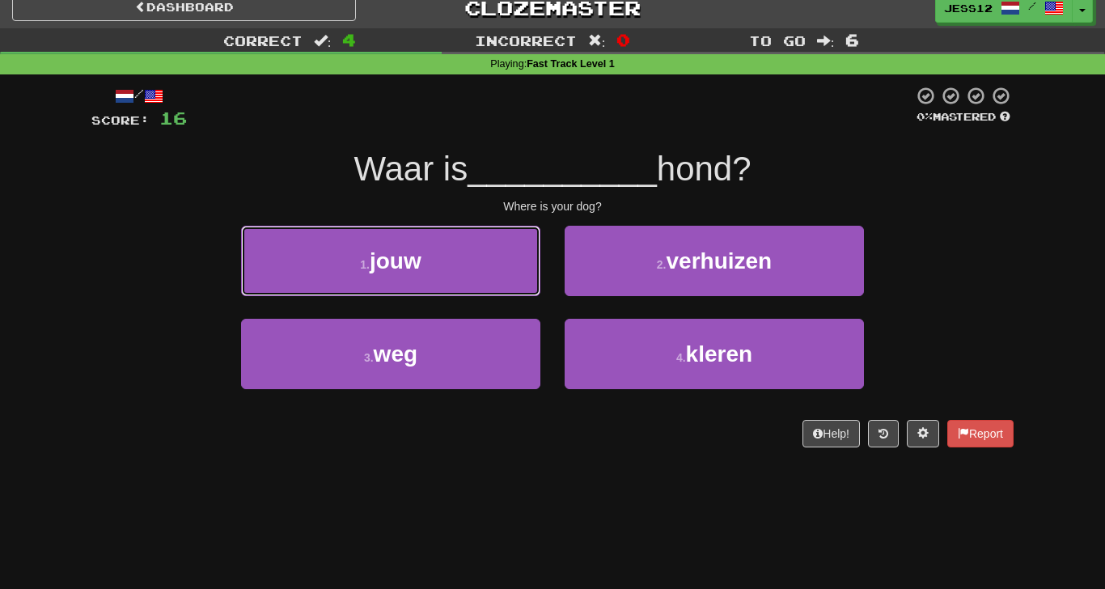
click at [505, 274] on button "1 . jouw" at bounding box center [390, 261] width 299 height 70
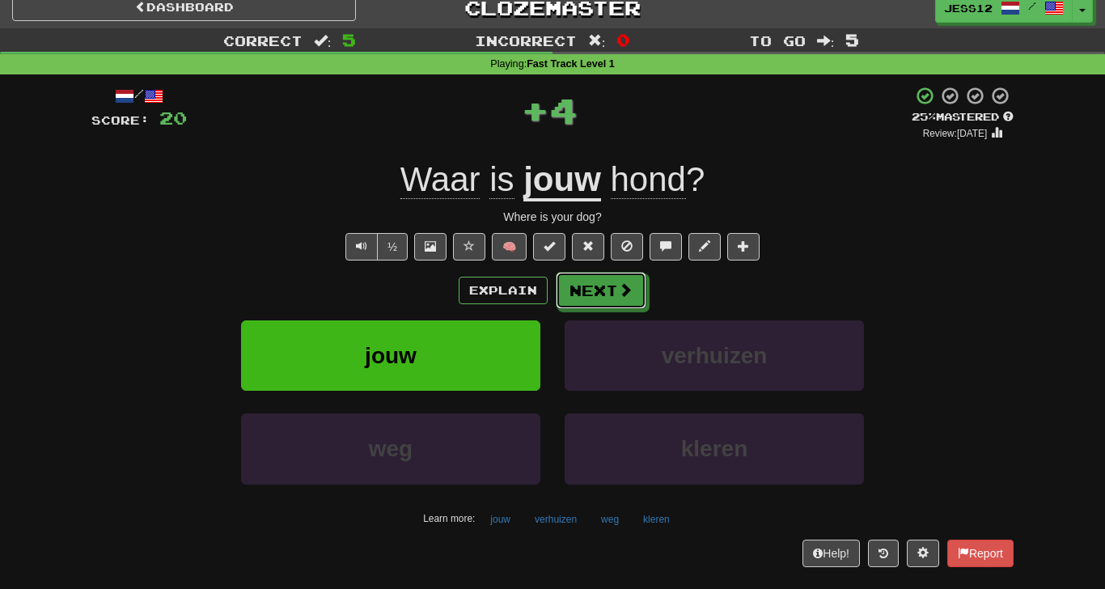
click at [633, 299] on button "Next" at bounding box center [601, 290] width 91 height 37
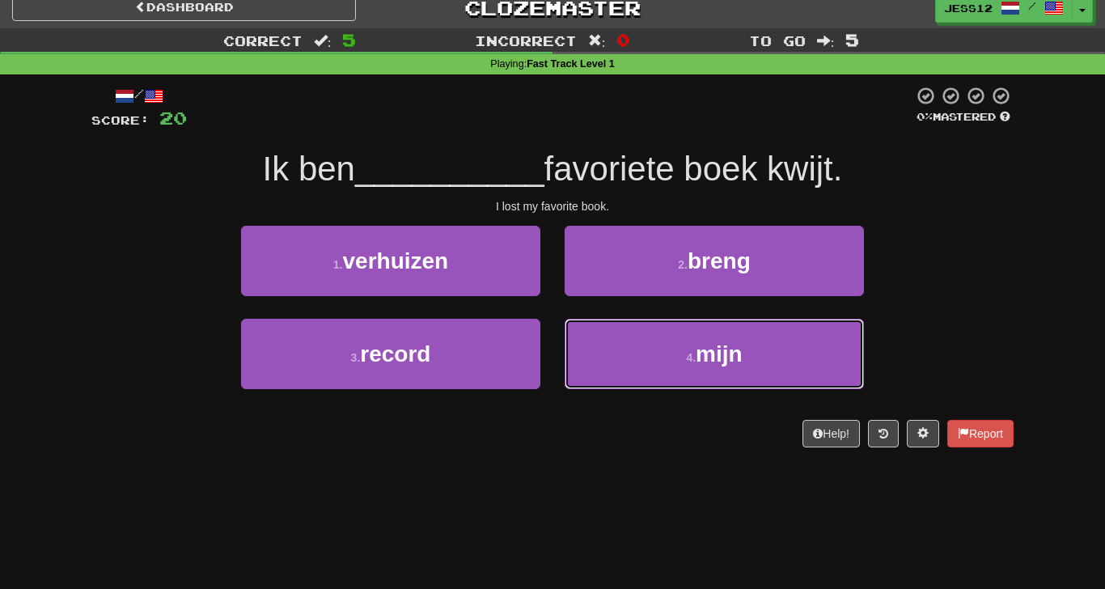
click at [803, 368] on button "4 . mijn" at bounding box center [714, 354] width 299 height 70
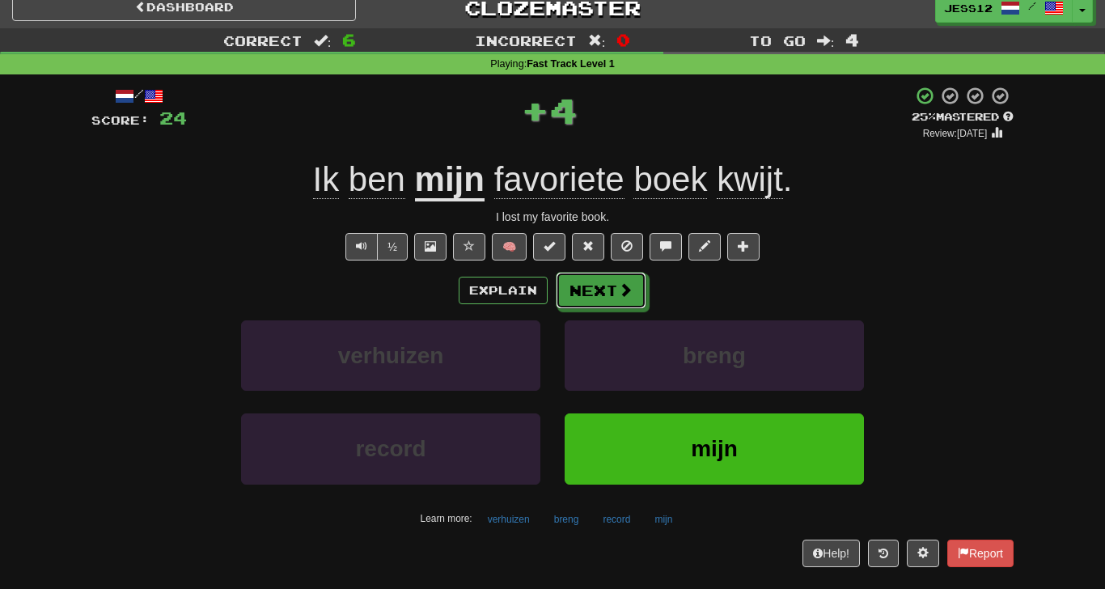
click at [628, 294] on span at bounding box center [625, 289] width 15 height 15
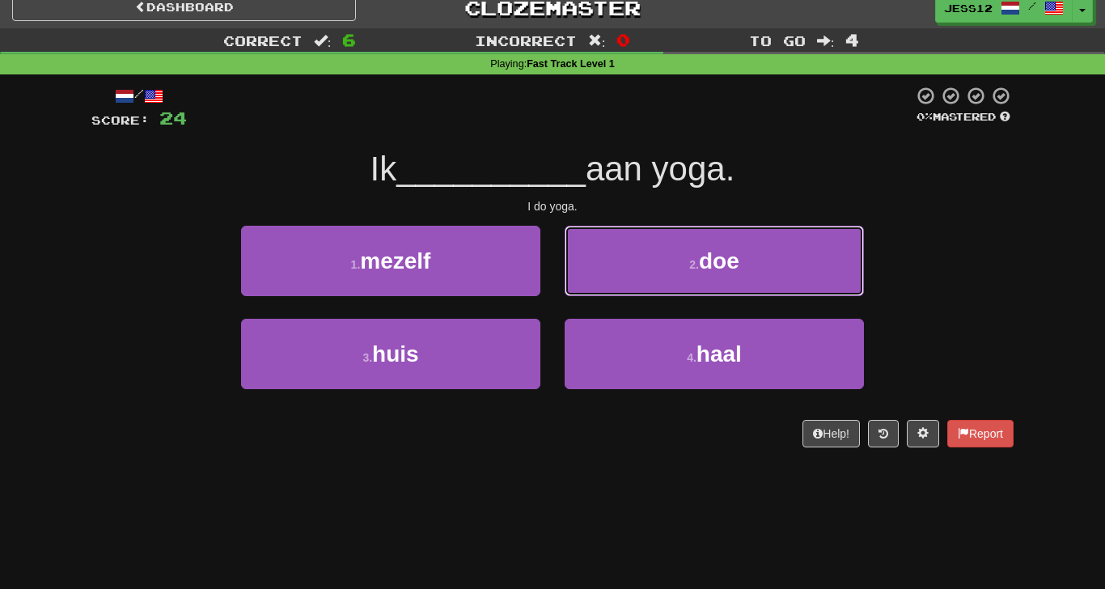
click at [802, 293] on button "2 . doe" at bounding box center [714, 261] width 299 height 70
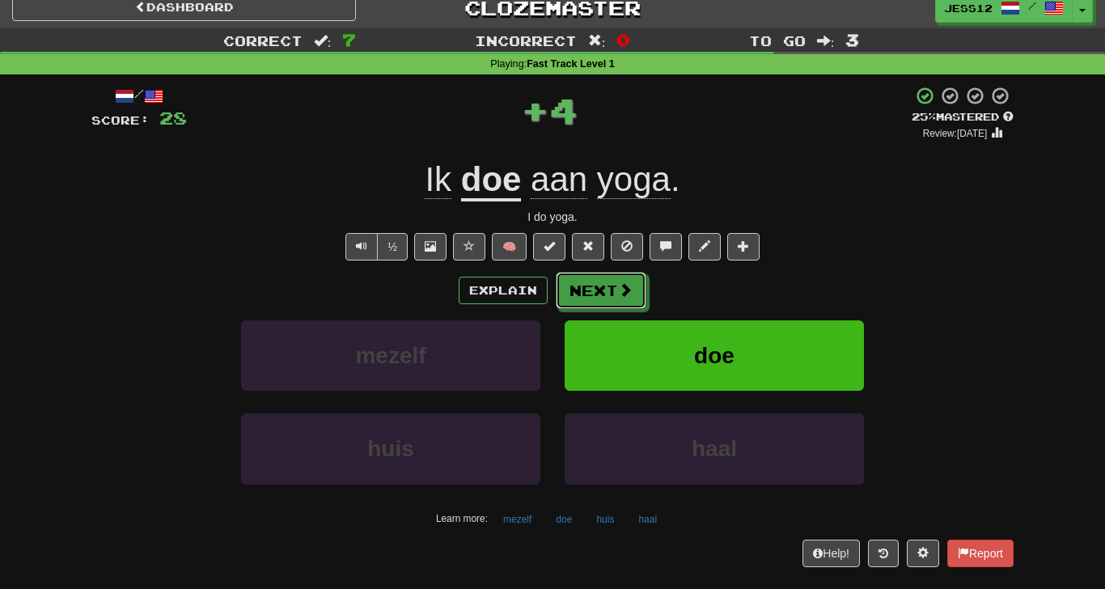
click at [628, 297] on span at bounding box center [625, 289] width 15 height 15
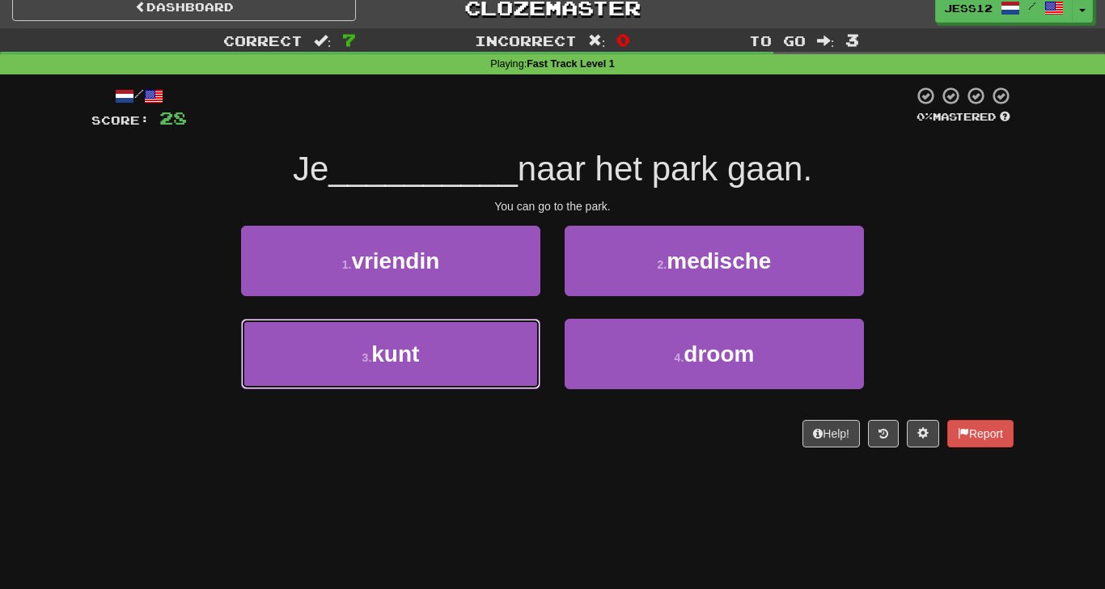
click at [477, 377] on button "3 . kunt" at bounding box center [390, 354] width 299 height 70
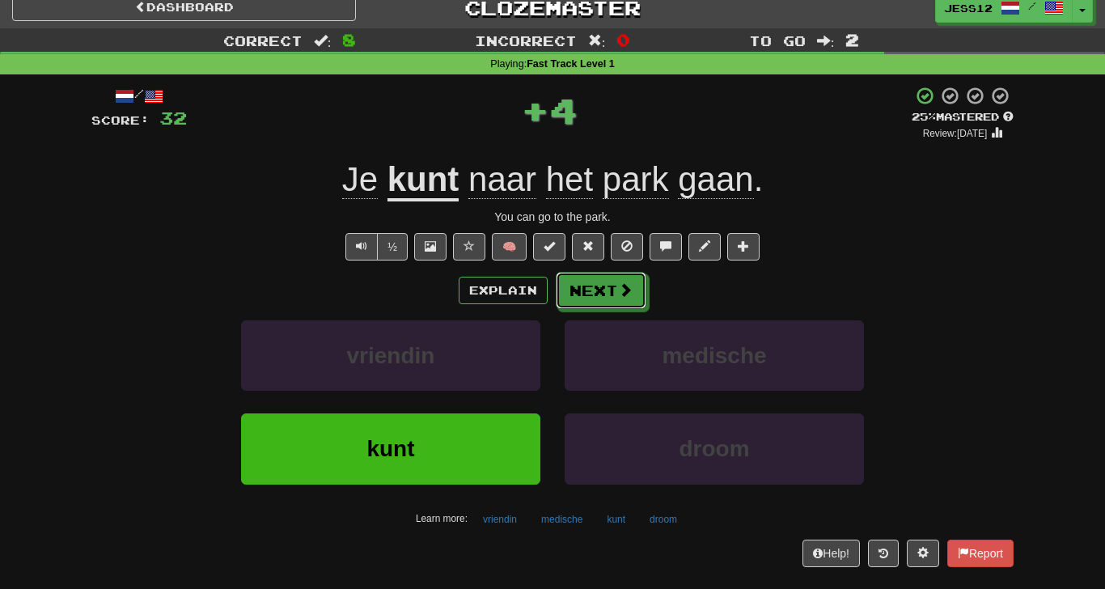
click at [620, 297] on span at bounding box center [625, 289] width 15 height 15
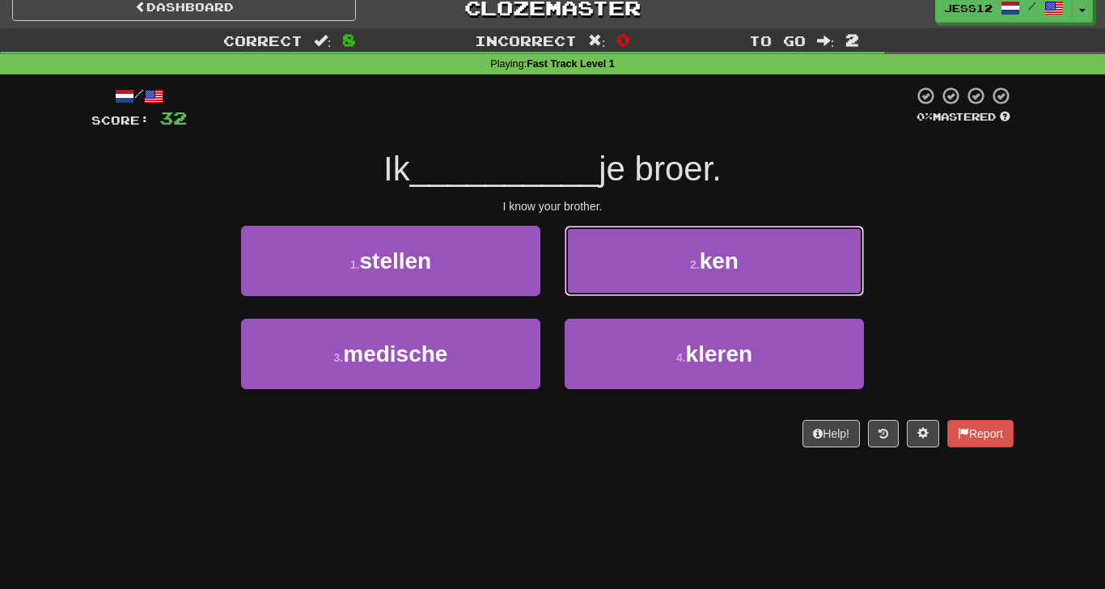
click at [809, 292] on button "2 . ken" at bounding box center [714, 261] width 299 height 70
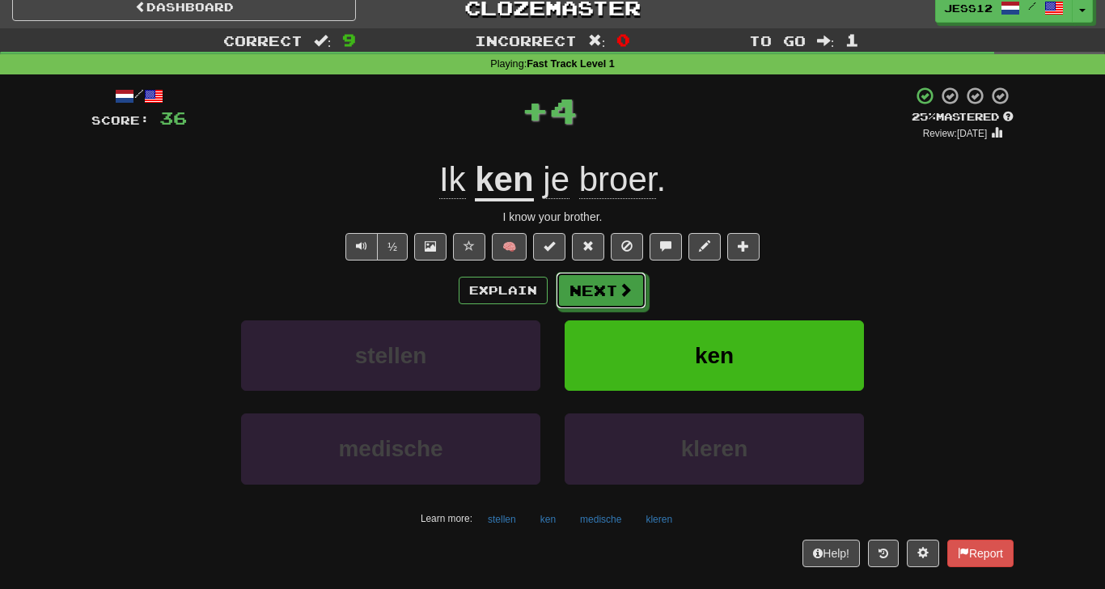
click at [616, 308] on button "Next" at bounding box center [601, 290] width 91 height 37
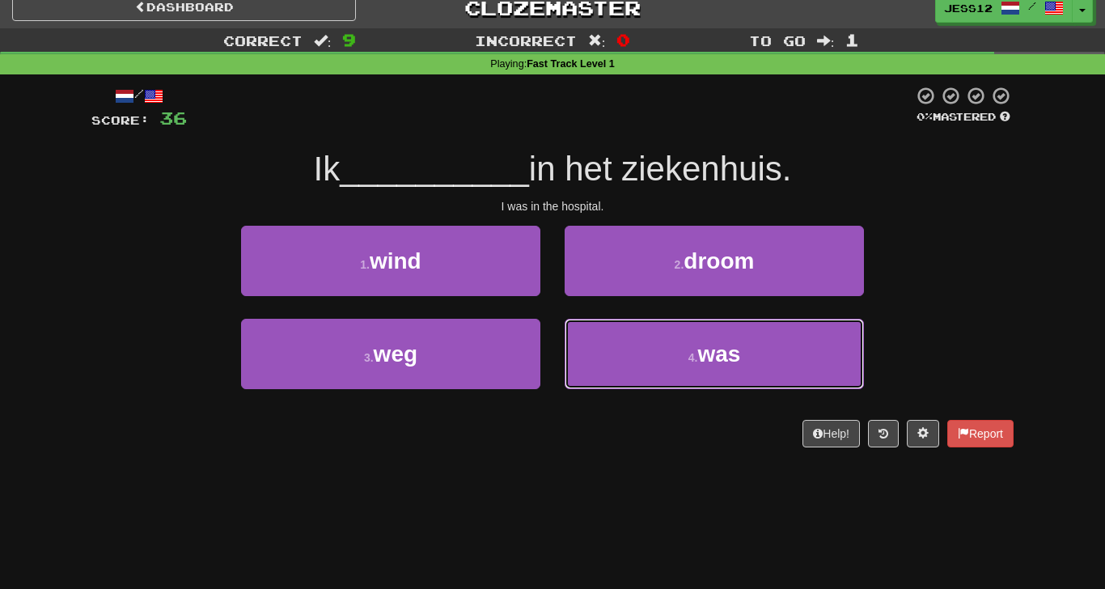
click at [705, 357] on span "was" at bounding box center [718, 353] width 43 height 25
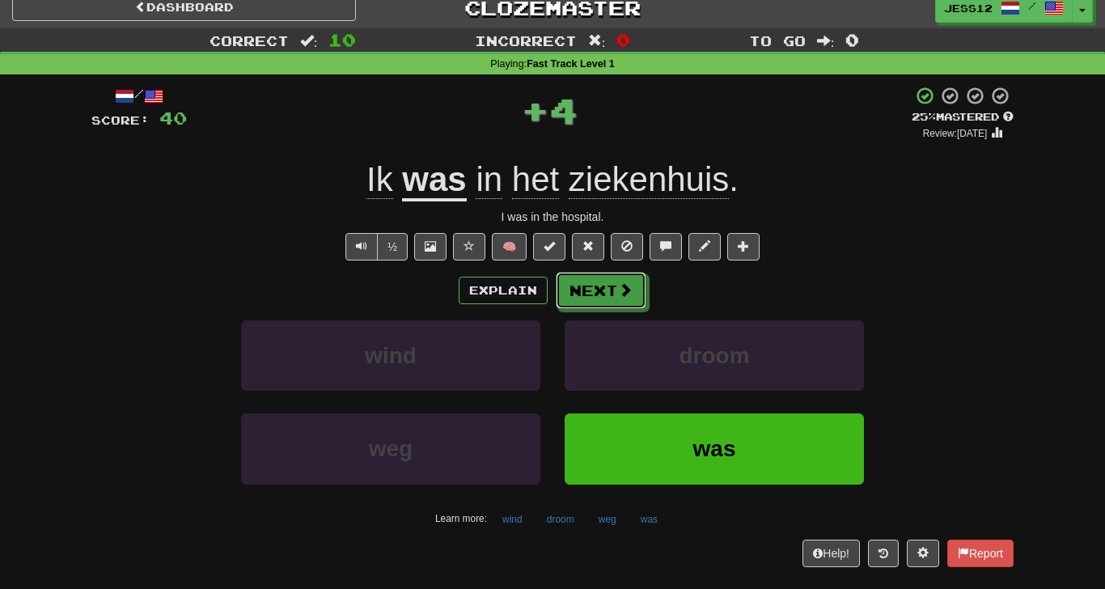
click at [614, 291] on button "Next" at bounding box center [601, 290] width 91 height 37
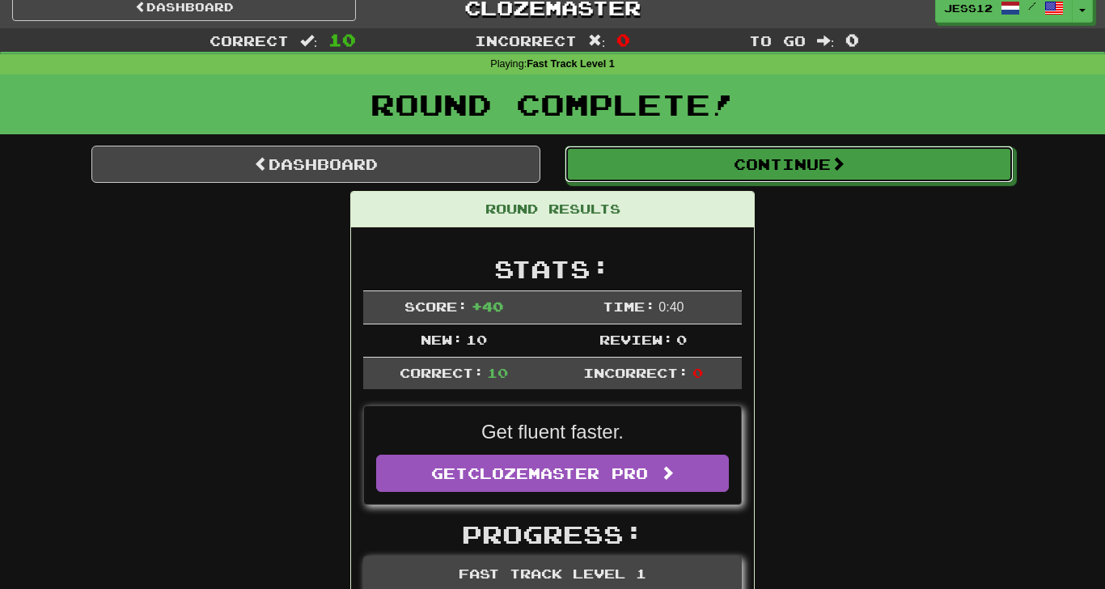
click at [892, 176] on button "Continue" at bounding box center [789, 164] width 449 height 37
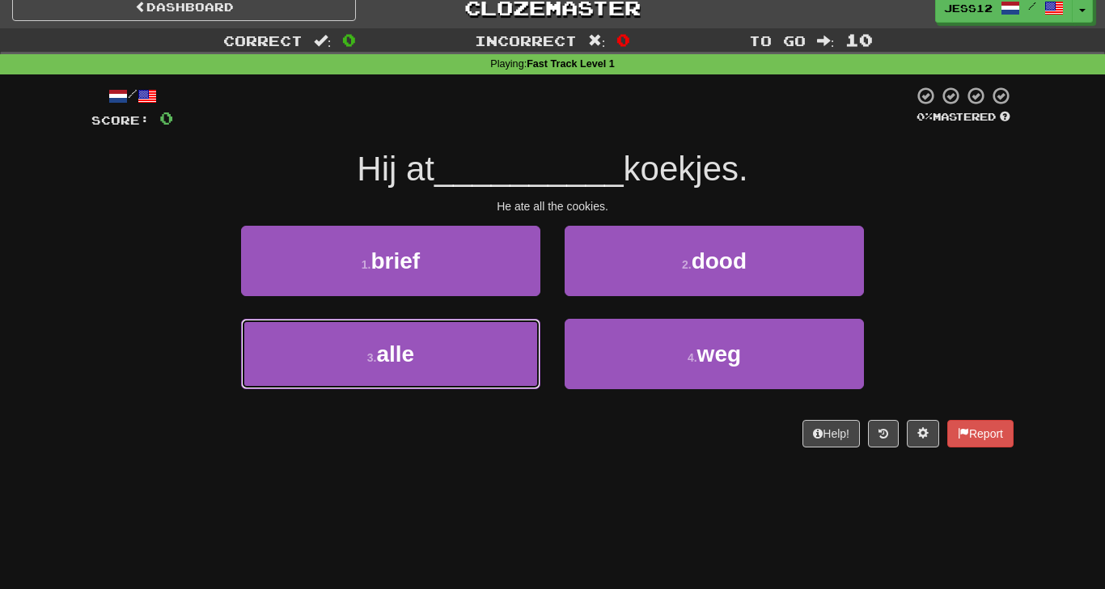
click at [481, 376] on button "3 . alle" at bounding box center [390, 354] width 299 height 70
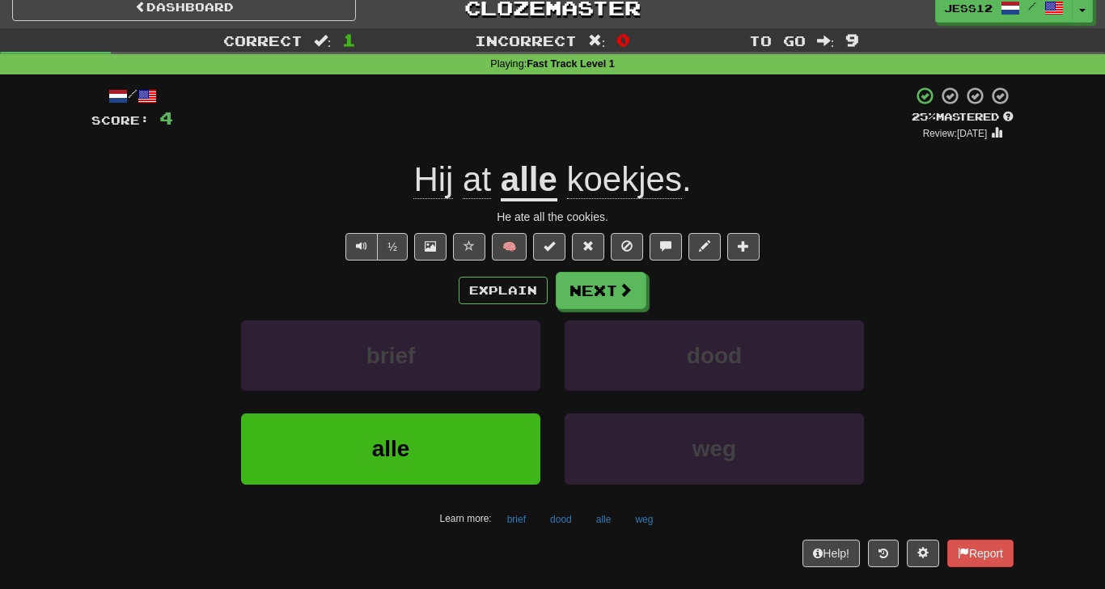
click at [653, 194] on span "koekjes" at bounding box center [624, 179] width 115 height 39
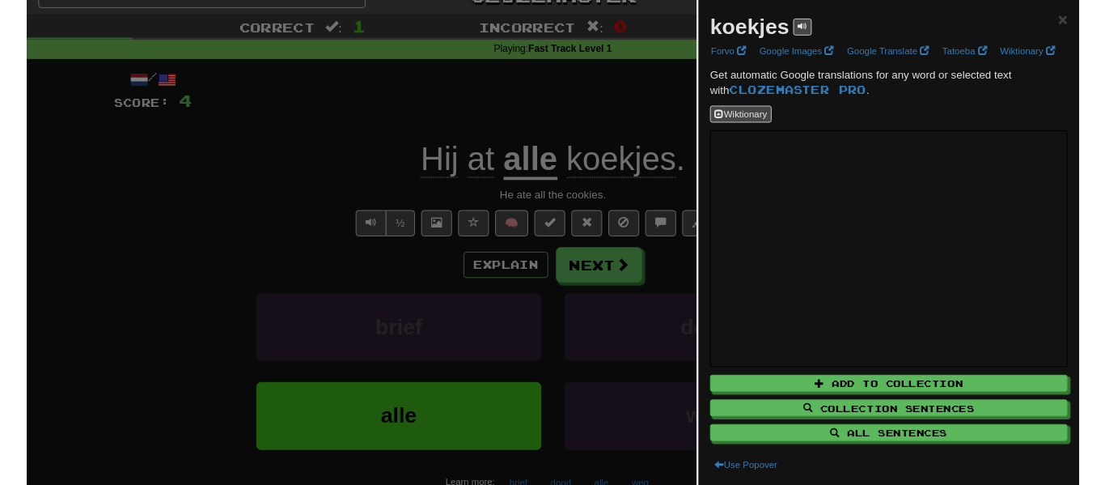
scroll to position [0, 0]
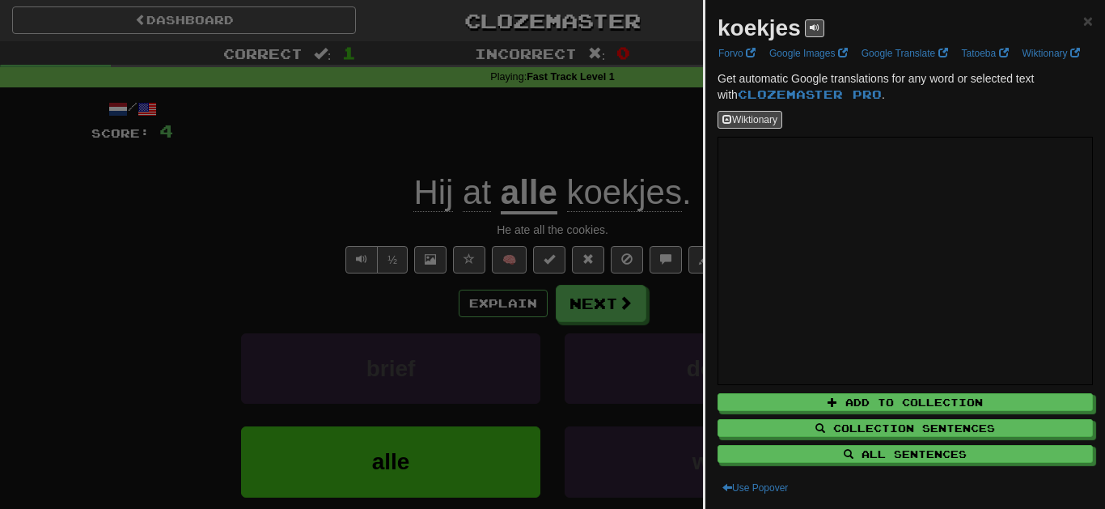
click at [1097, 22] on div "koekjes × Forvo Google Images Google Translate Tatoeba Wiktionary Get automatic…" at bounding box center [905, 254] width 400 height 509
click at [1097, 21] on div "koekjes × Forvo Google Images Google Translate Tatoeba Wiktionary Get automatic…" at bounding box center [905, 254] width 400 height 509
click at [1086, 22] on span "×" at bounding box center [1088, 20] width 10 height 19
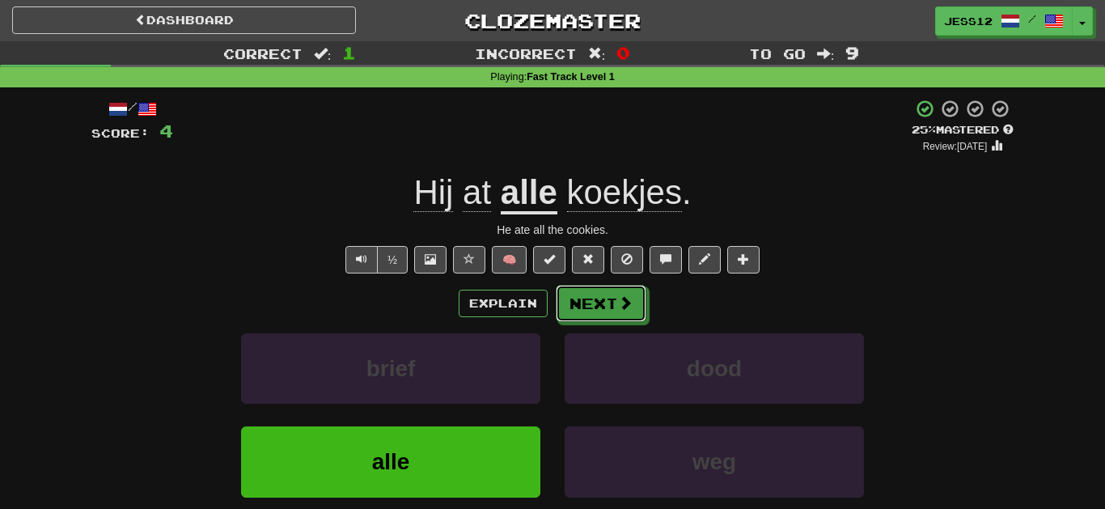
click at [625, 307] on span at bounding box center [625, 302] width 15 height 15
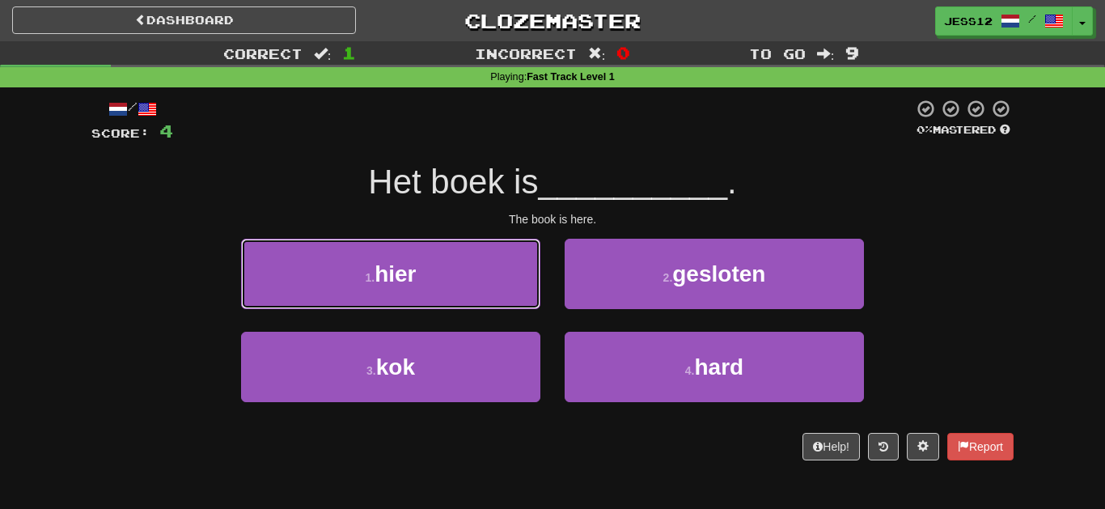
click at [476, 277] on button "1 . hier" at bounding box center [390, 274] width 299 height 70
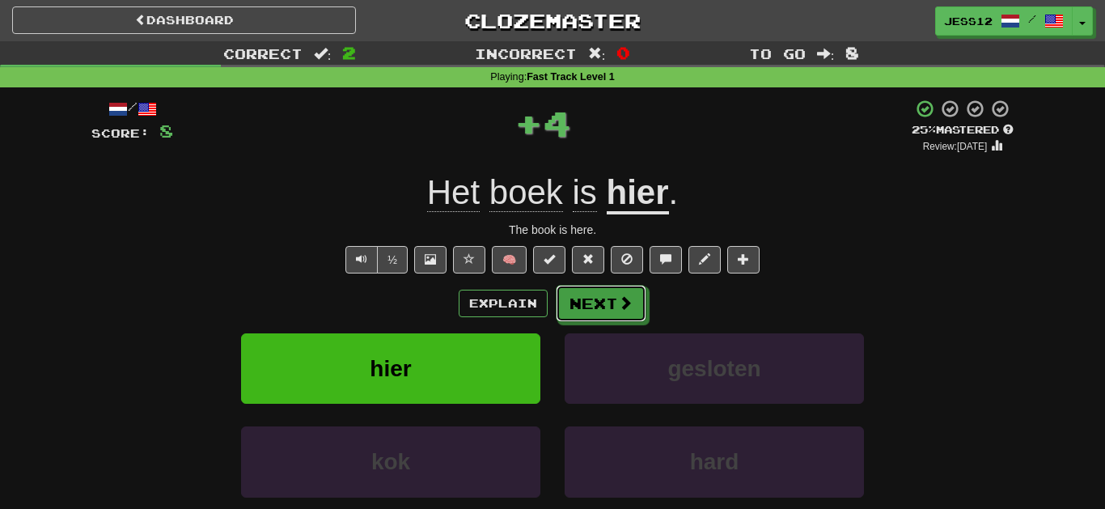
click at [637, 301] on button "Next" at bounding box center [601, 303] width 91 height 37
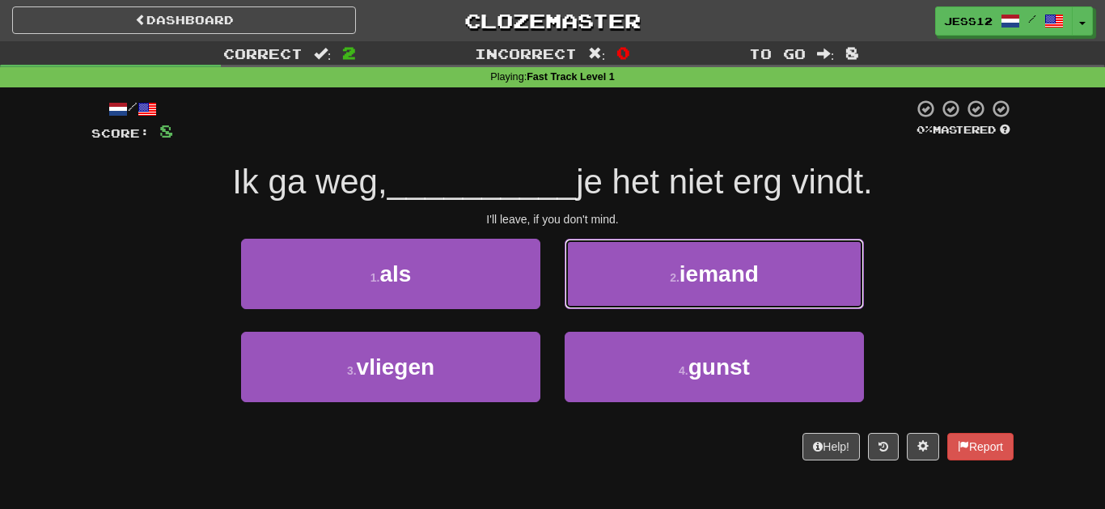
click at [810, 280] on button "2 . iemand" at bounding box center [714, 274] width 299 height 70
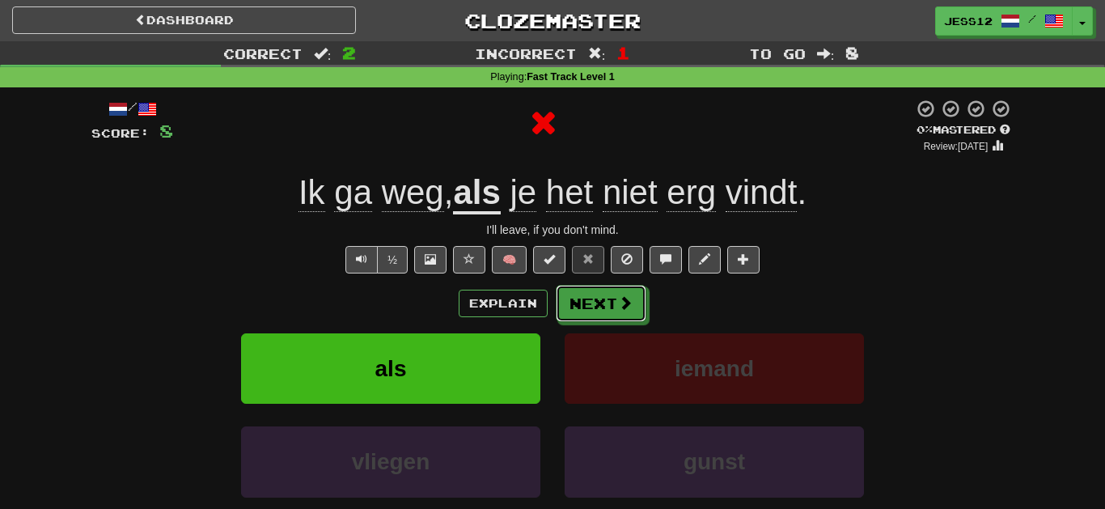
click at [618, 299] on span at bounding box center [625, 302] width 15 height 15
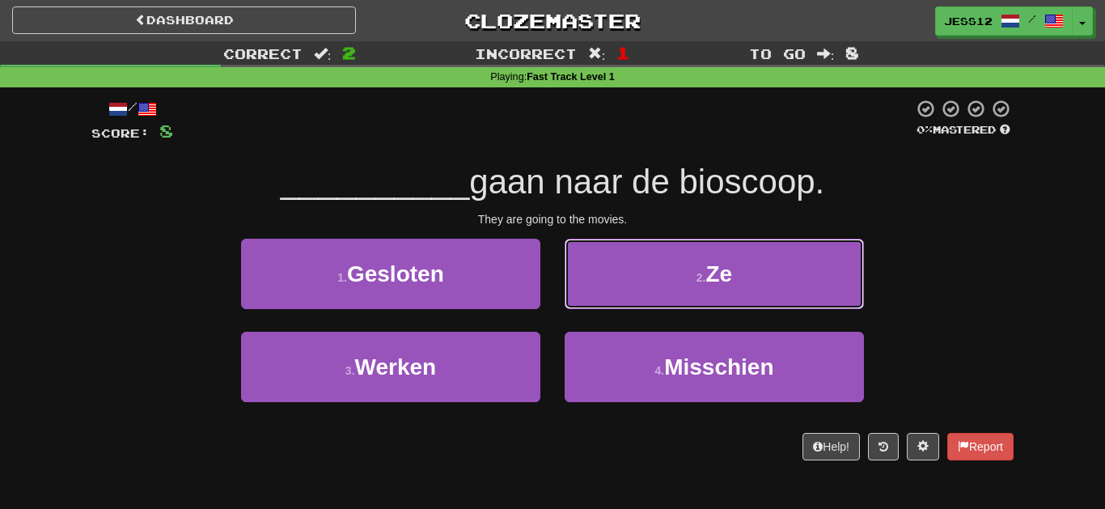
click at [758, 271] on button "2 . Ze" at bounding box center [714, 274] width 299 height 70
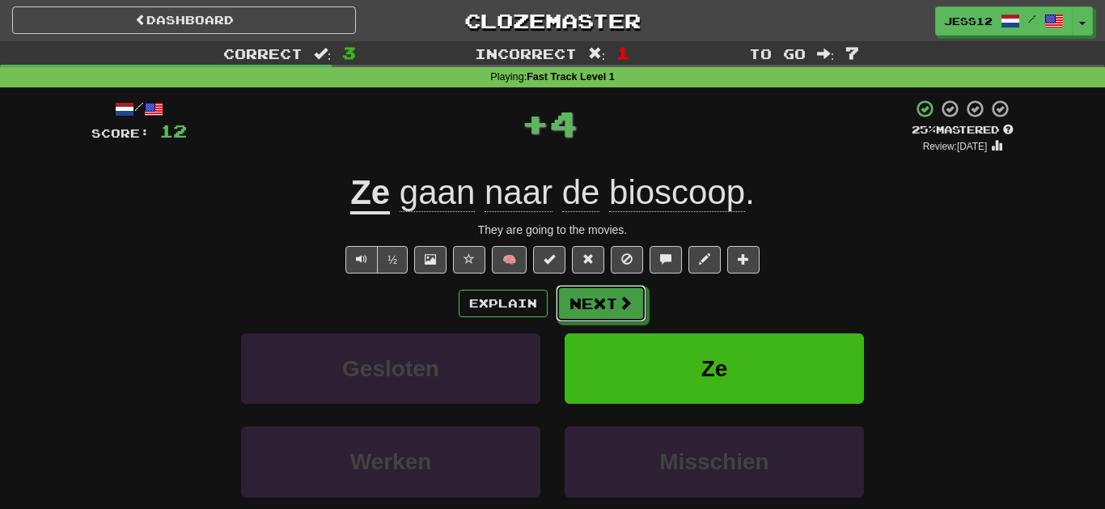
click at [628, 307] on span at bounding box center [625, 302] width 15 height 15
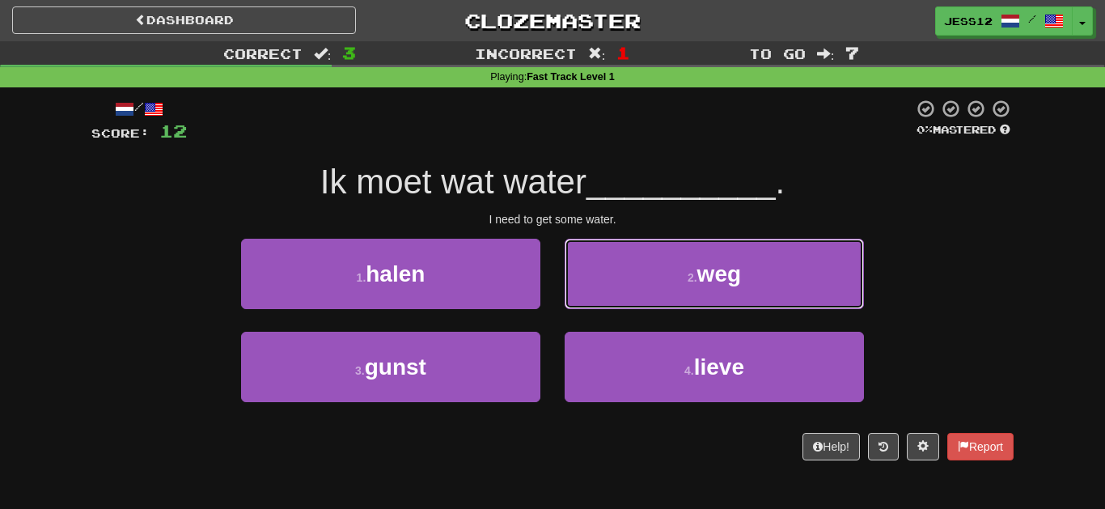
click at [823, 271] on button "2 . weg" at bounding box center [714, 274] width 299 height 70
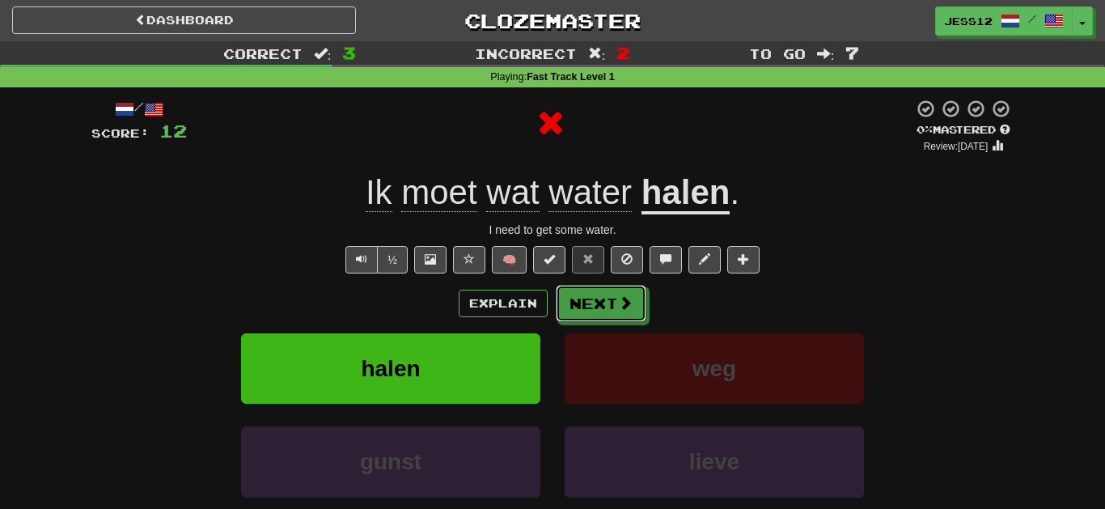
click at [607, 310] on button "Next" at bounding box center [601, 303] width 91 height 37
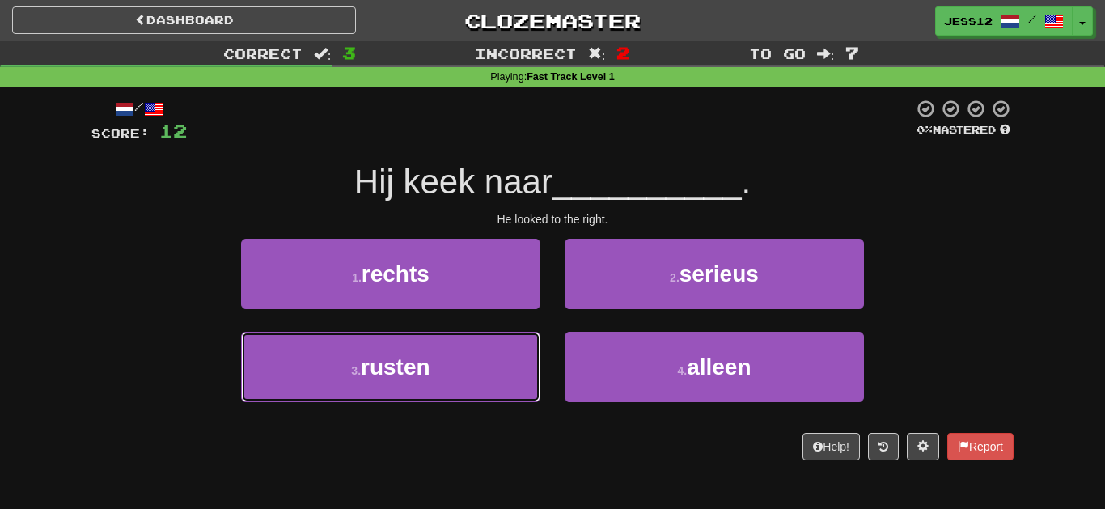
click at [503, 376] on button "3 . rusten" at bounding box center [390, 367] width 299 height 70
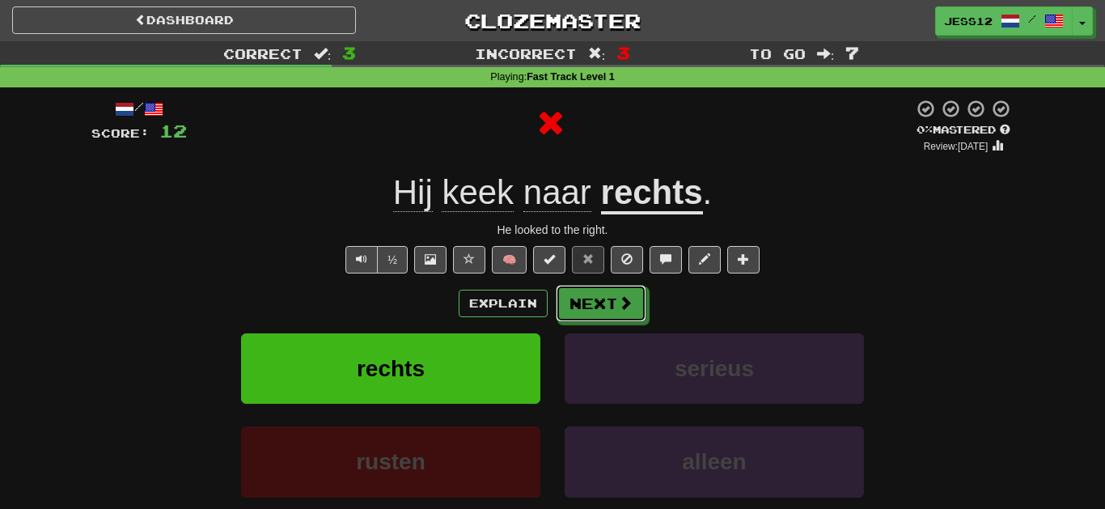
click at [604, 308] on button "Next" at bounding box center [601, 303] width 91 height 37
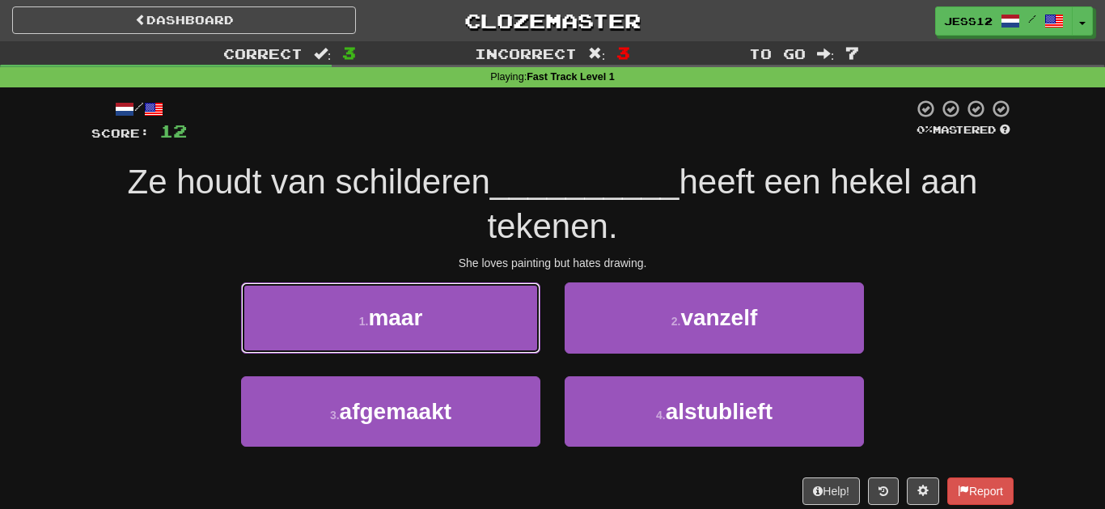
click at [456, 311] on button "1 . maar" at bounding box center [390, 317] width 299 height 70
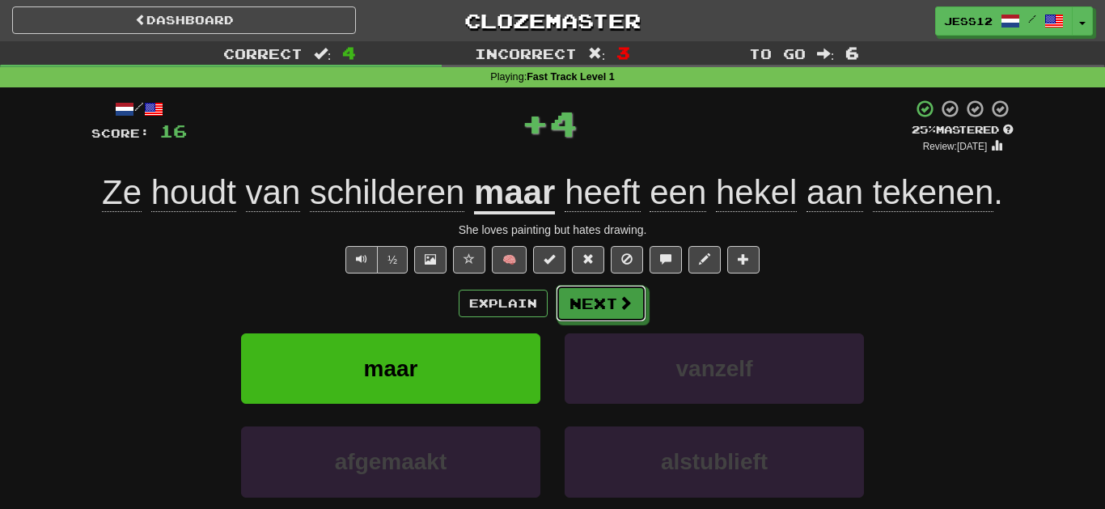
click at [616, 310] on button "Next" at bounding box center [601, 303] width 91 height 37
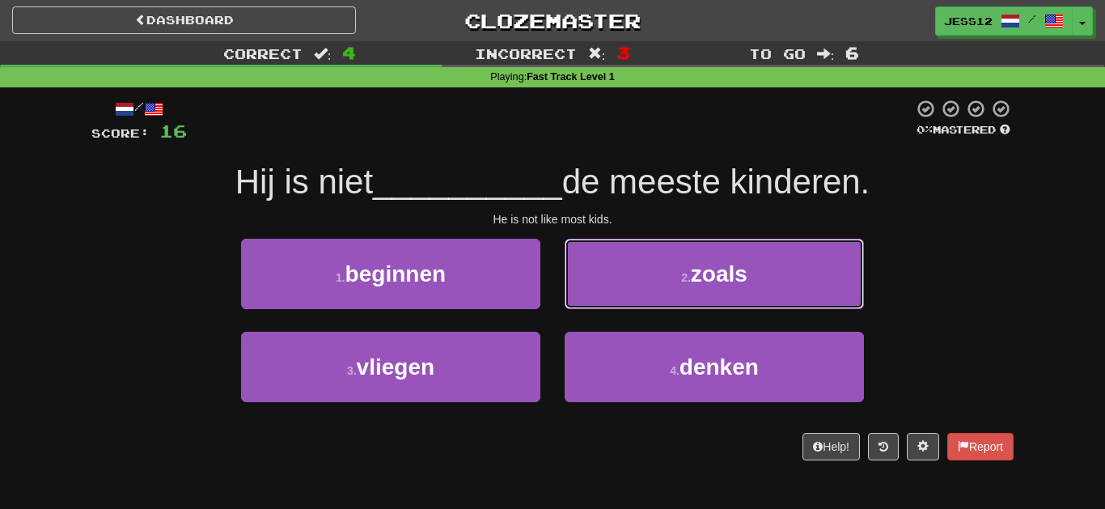
click at [764, 269] on button "2 . zoals" at bounding box center [714, 274] width 299 height 70
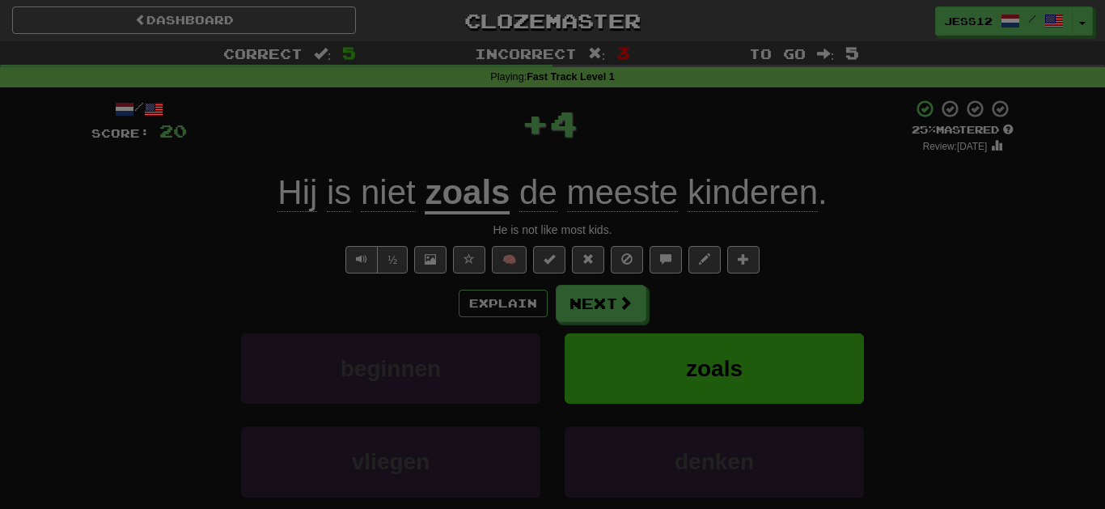
click at [0, 0] on div "× Leveled Up! / Level: 1 +1 Tell the world! Share Tweet Post Close" at bounding box center [0, 0] width 0 height 0
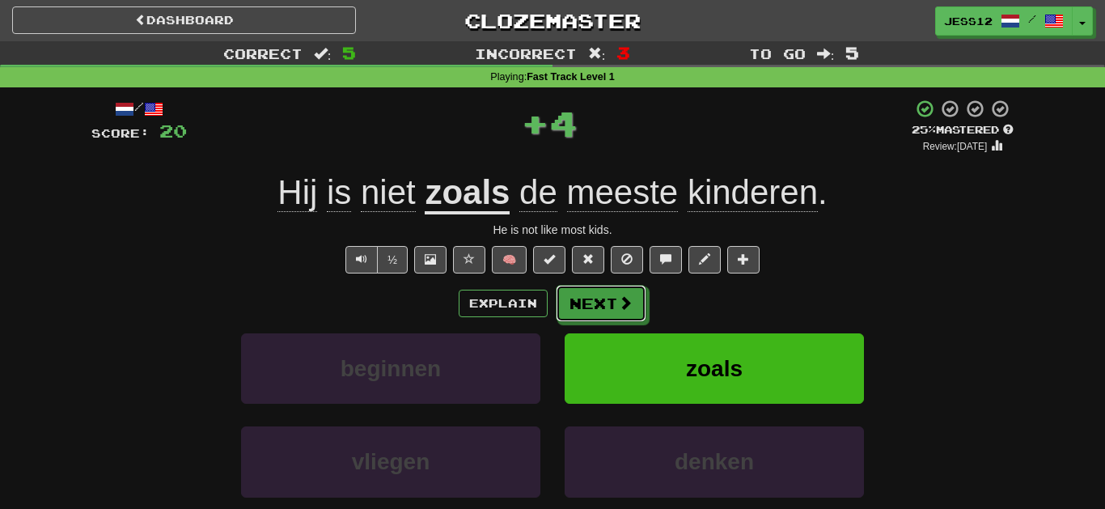
click at [621, 310] on span at bounding box center [625, 302] width 15 height 15
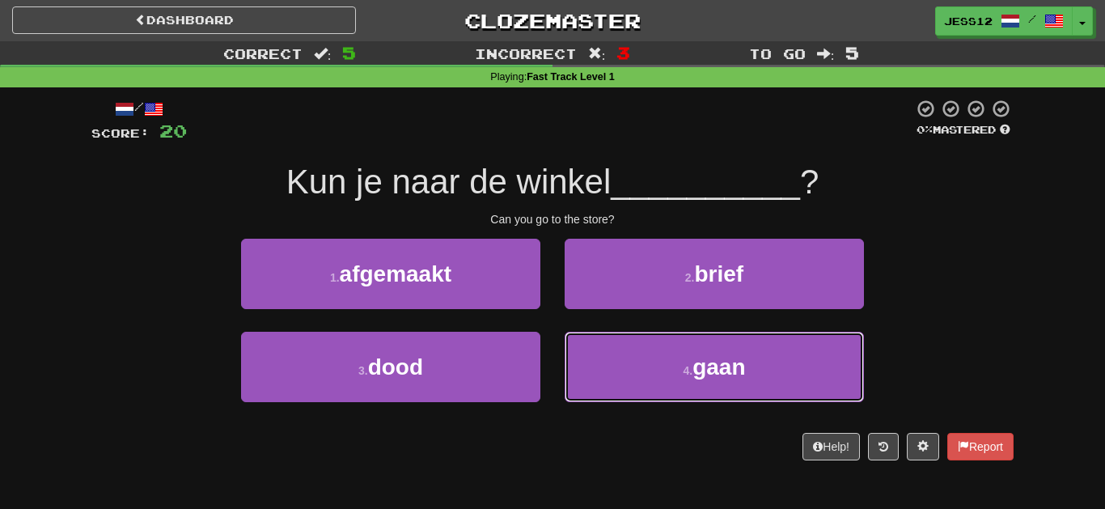
click at [697, 370] on span "gaan" at bounding box center [718, 366] width 53 height 25
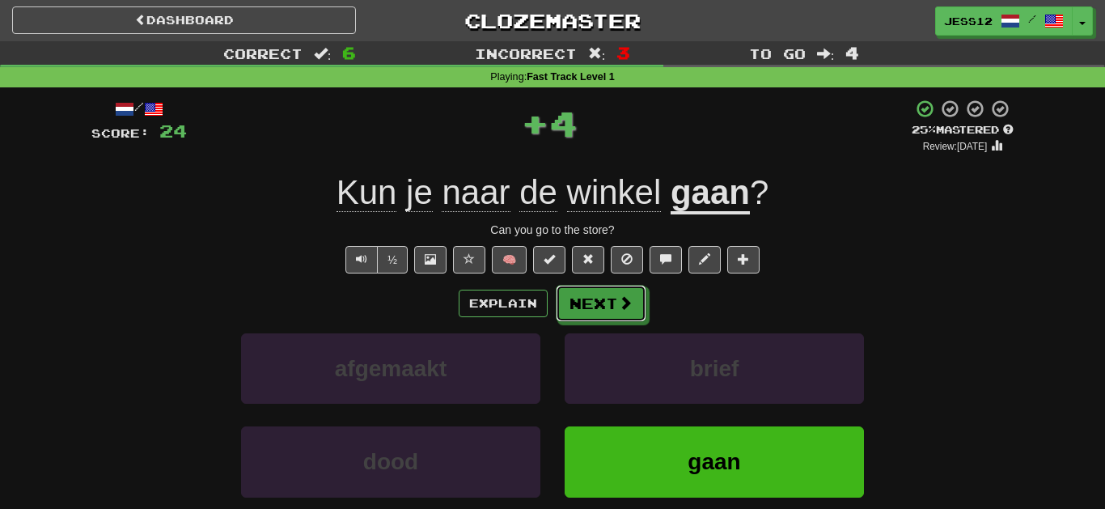
click at [639, 306] on button "Next" at bounding box center [601, 303] width 91 height 37
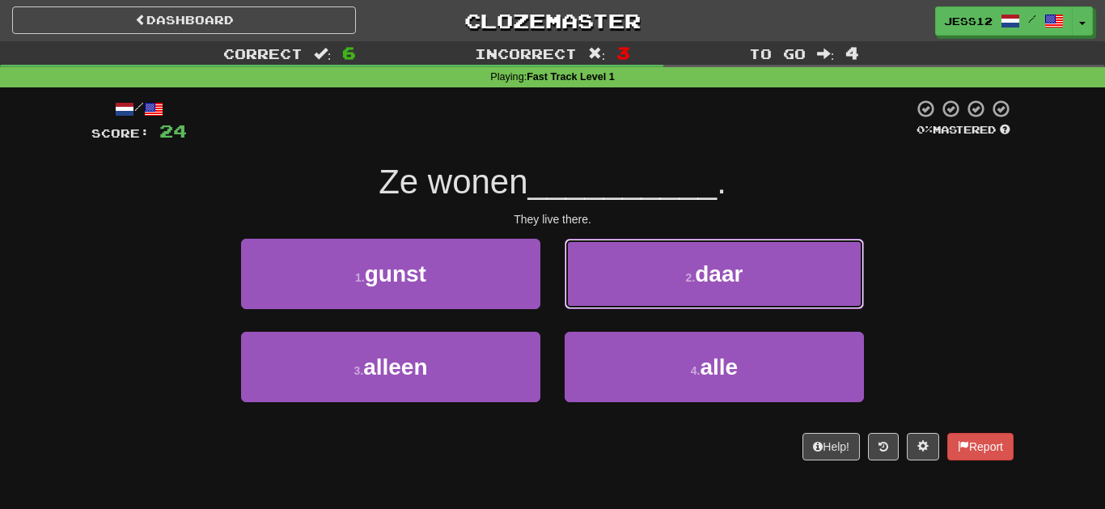
click at [770, 276] on button "2 . daar" at bounding box center [714, 274] width 299 height 70
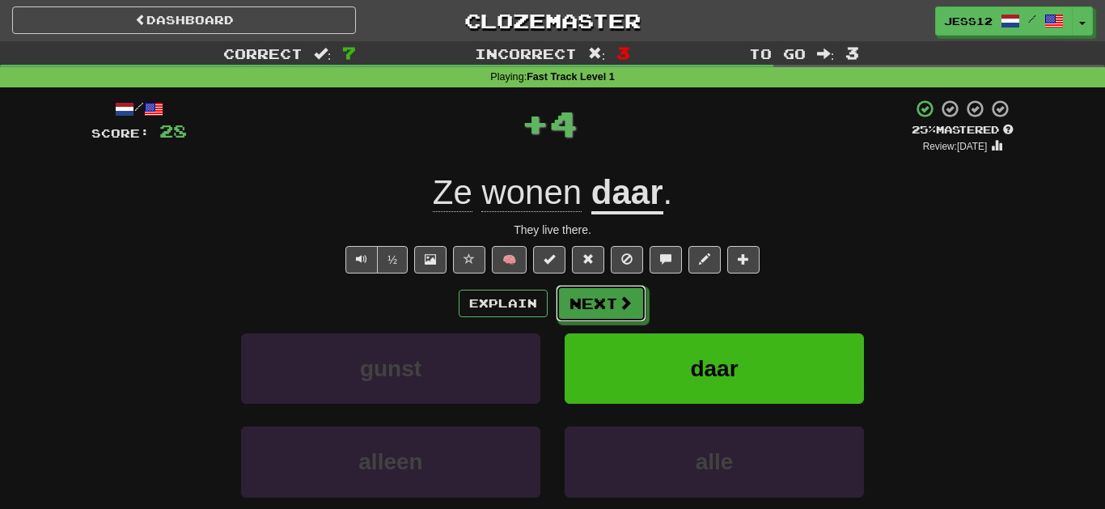
click at [619, 306] on span at bounding box center [625, 302] width 15 height 15
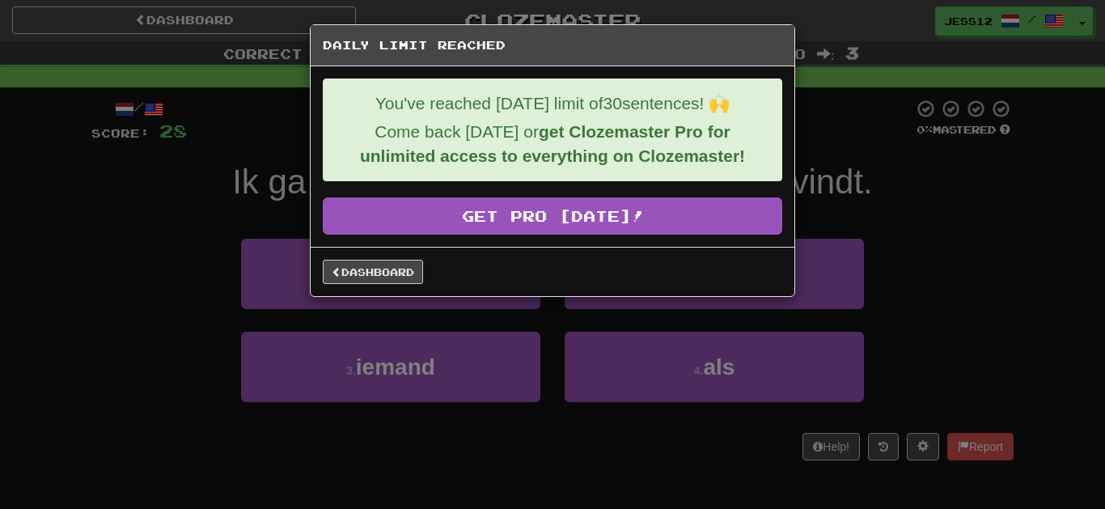
click at [900, 188] on div "Daily Limit Reached You've reached today's limit of 30 sentences! 🙌 Come back t…" at bounding box center [552, 254] width 1105 height 509
